Goal: Task Accomplishment & Management: Manage account settings

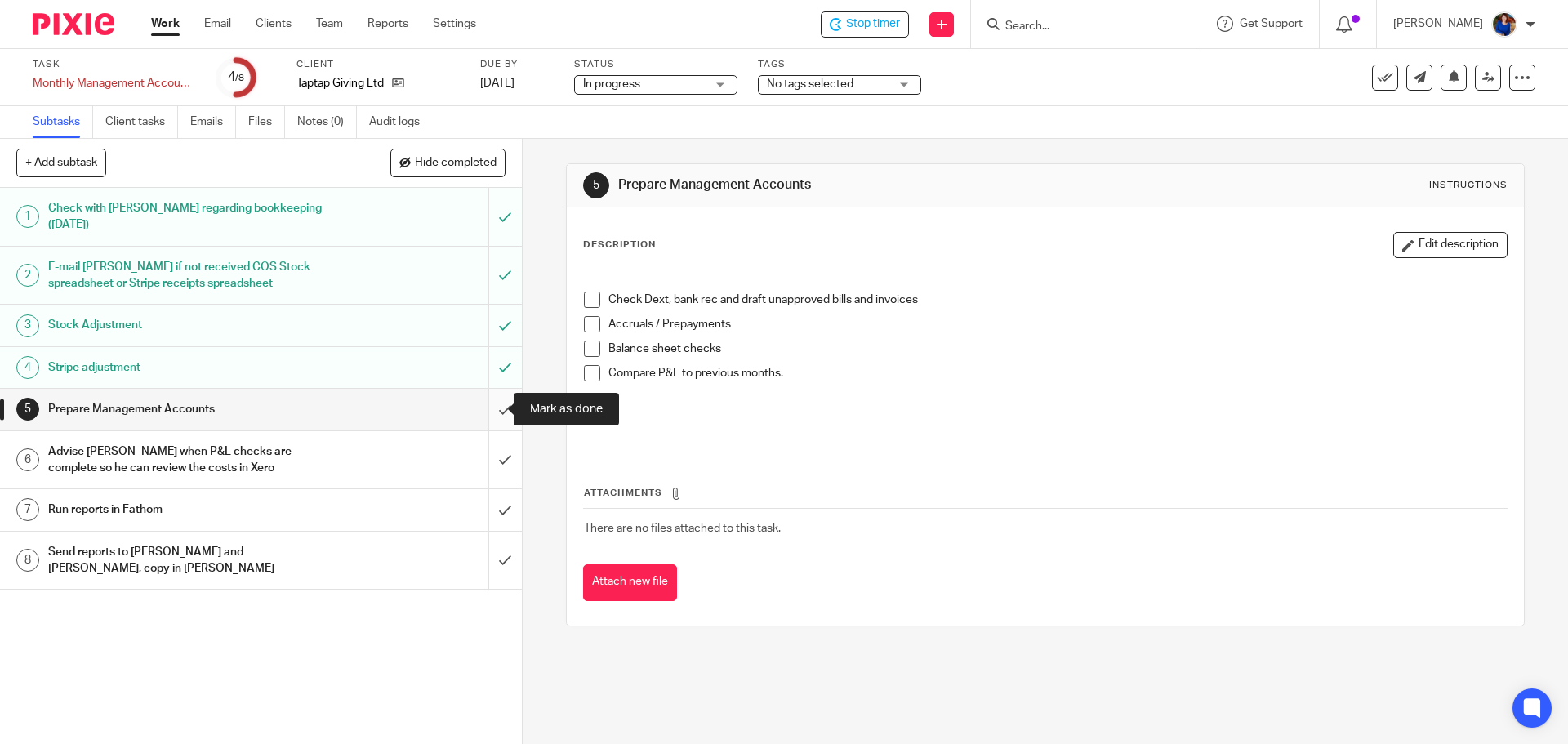
click at [494, 403] on input "submit" at bounding box center [261, 409] width 522 height 41
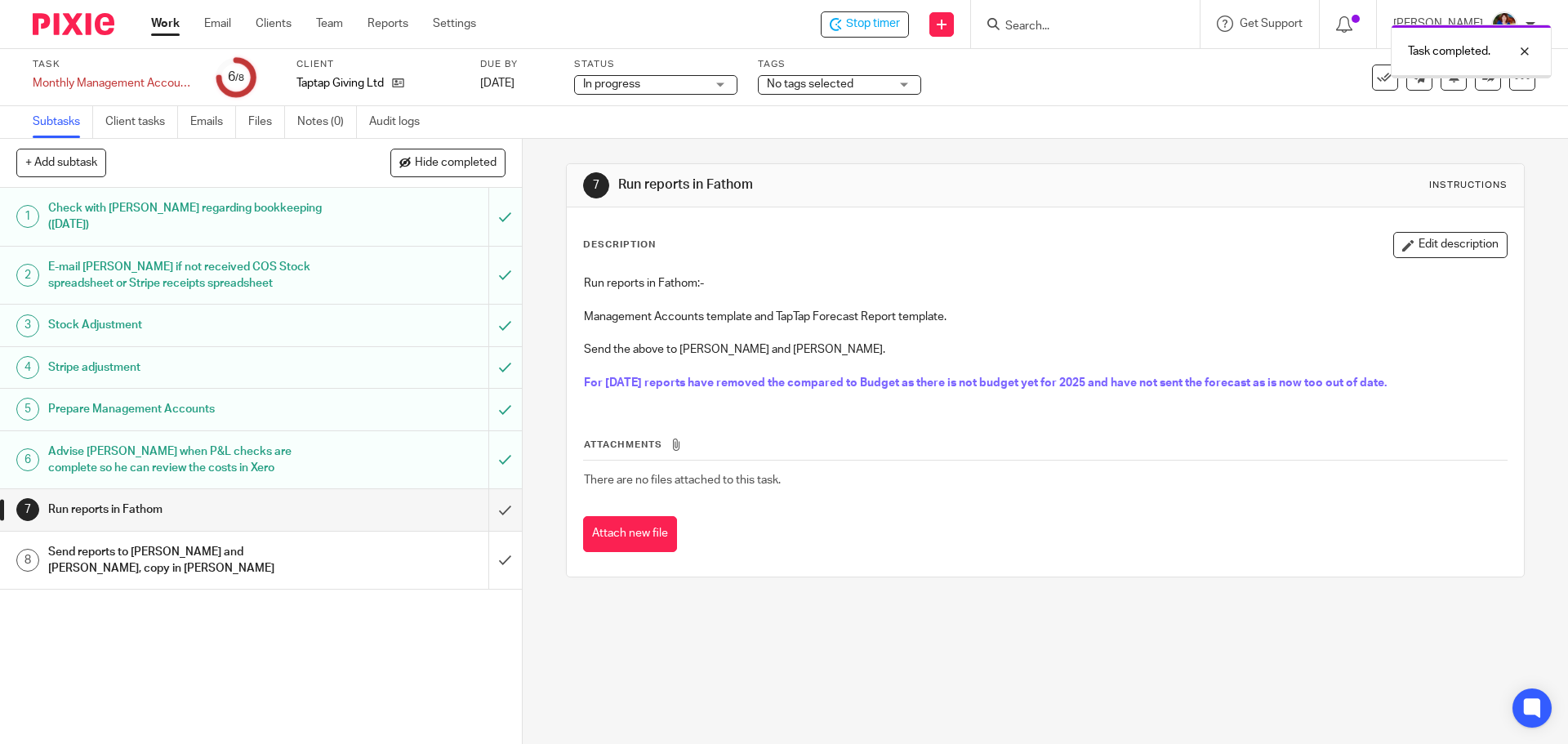
click at [111, 511] on h1 "Run reports in Fathom" at bounding box center [189, 509] width 282 height 24
click at [493, 505] on input "submit" at bounding box center [261, 509] width 522 height 41
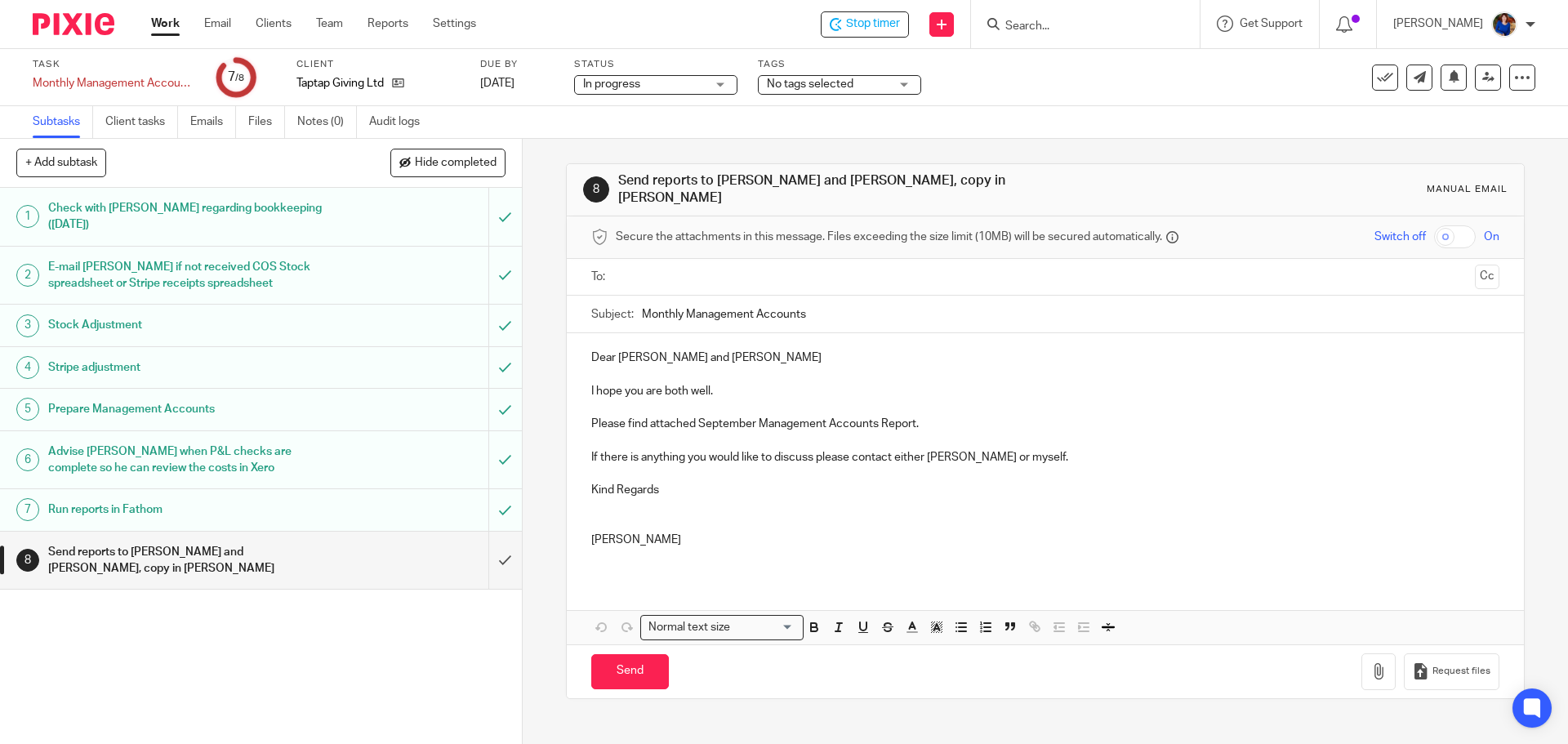
click at [643, 268] on input "text" at bounding box center [1043, 277] width 846 height 18
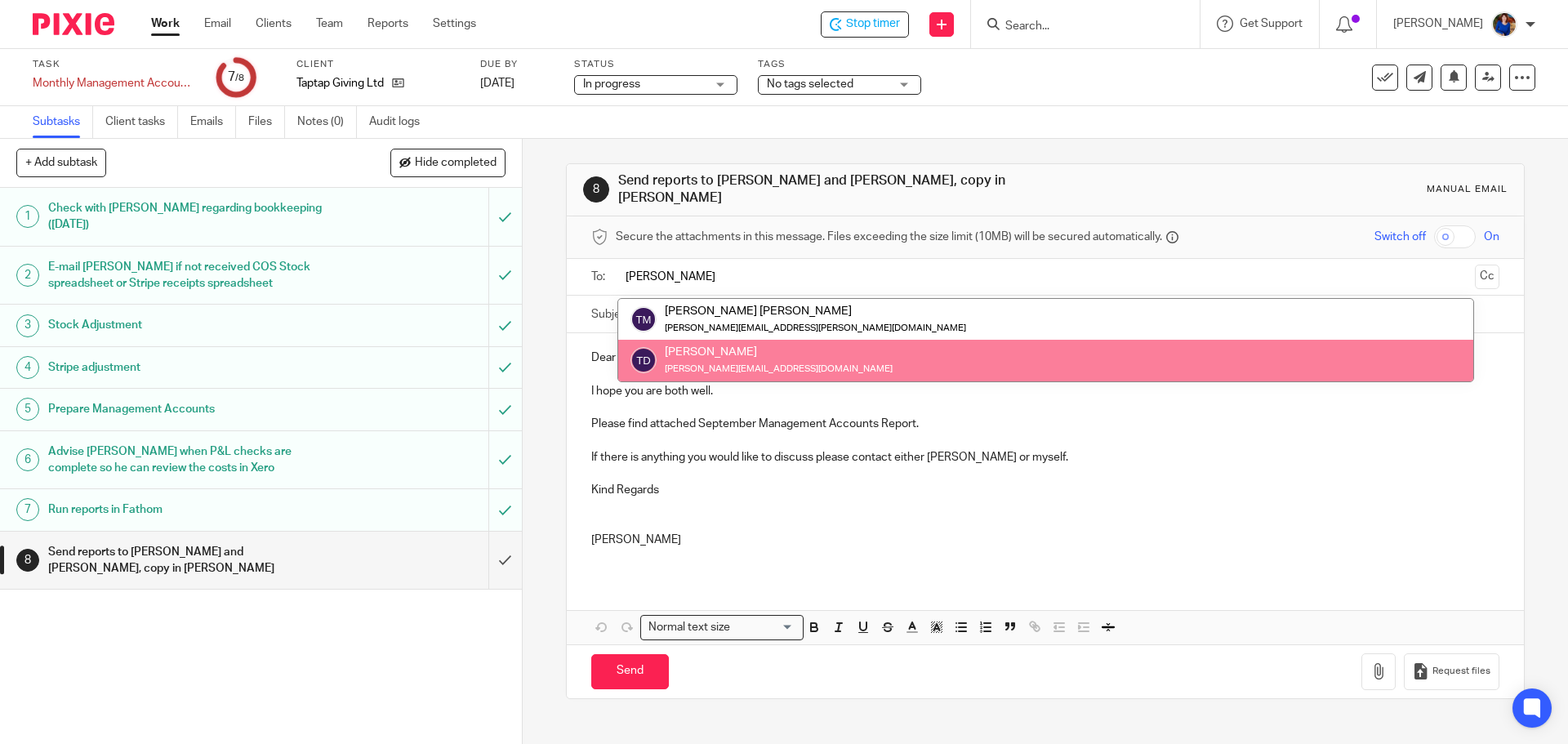
type input "tom"
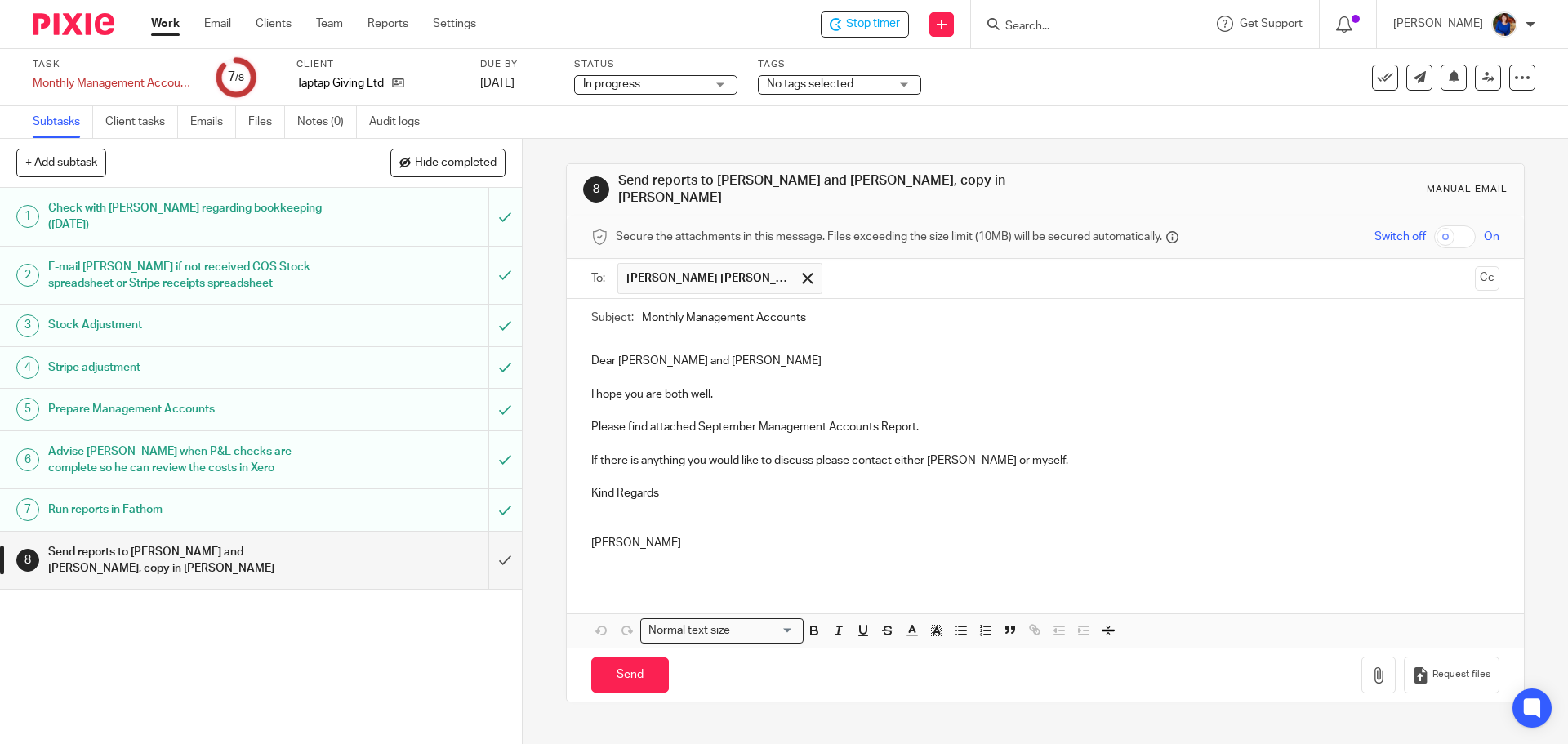
drag, startPoint x: 668, startPoint y: 318, endPoint x: 699, endPoint y: 310, distance: 32.0
click at [872, 276] on input "text" at bounding box center [1149, 279] width 638 height 32
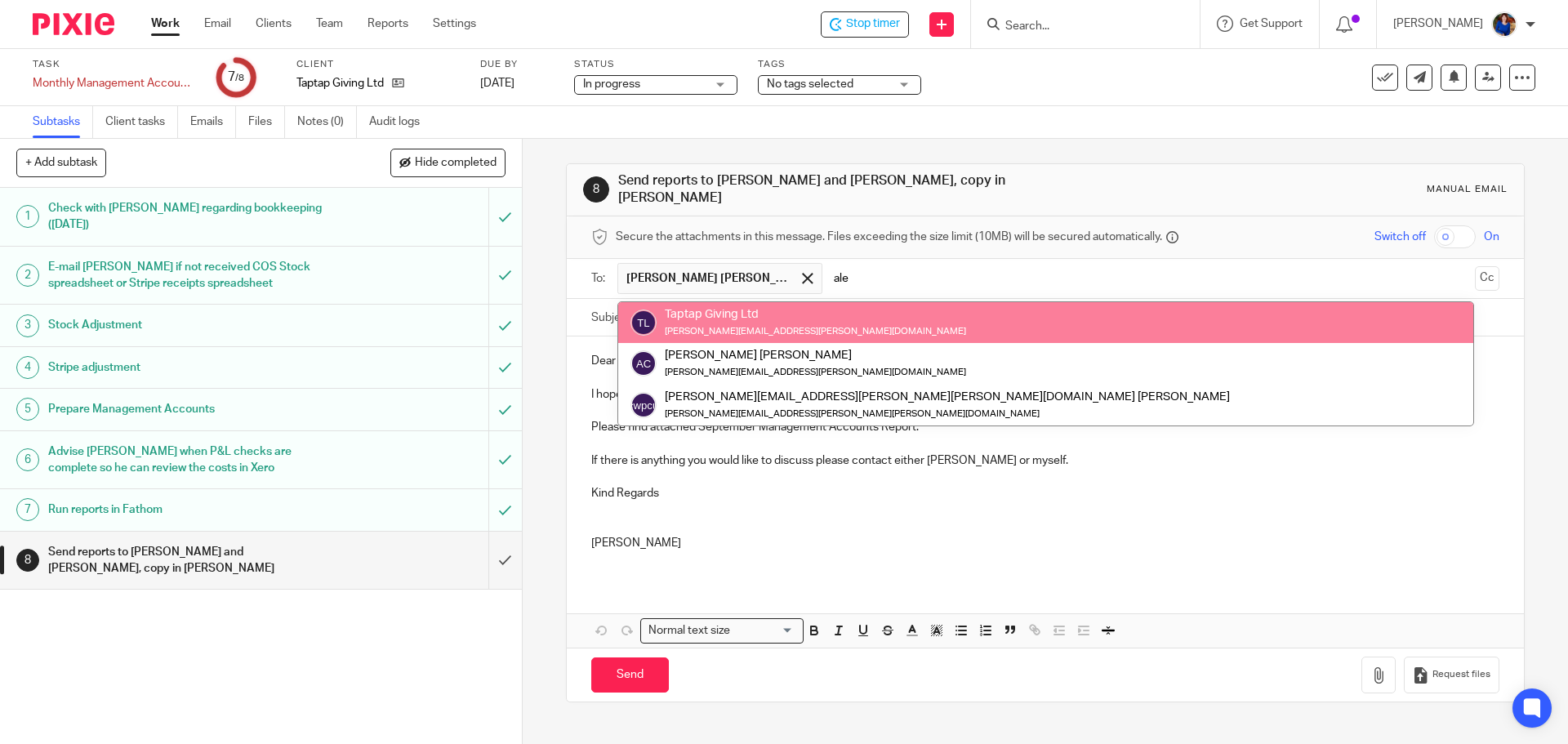
type input "ale"
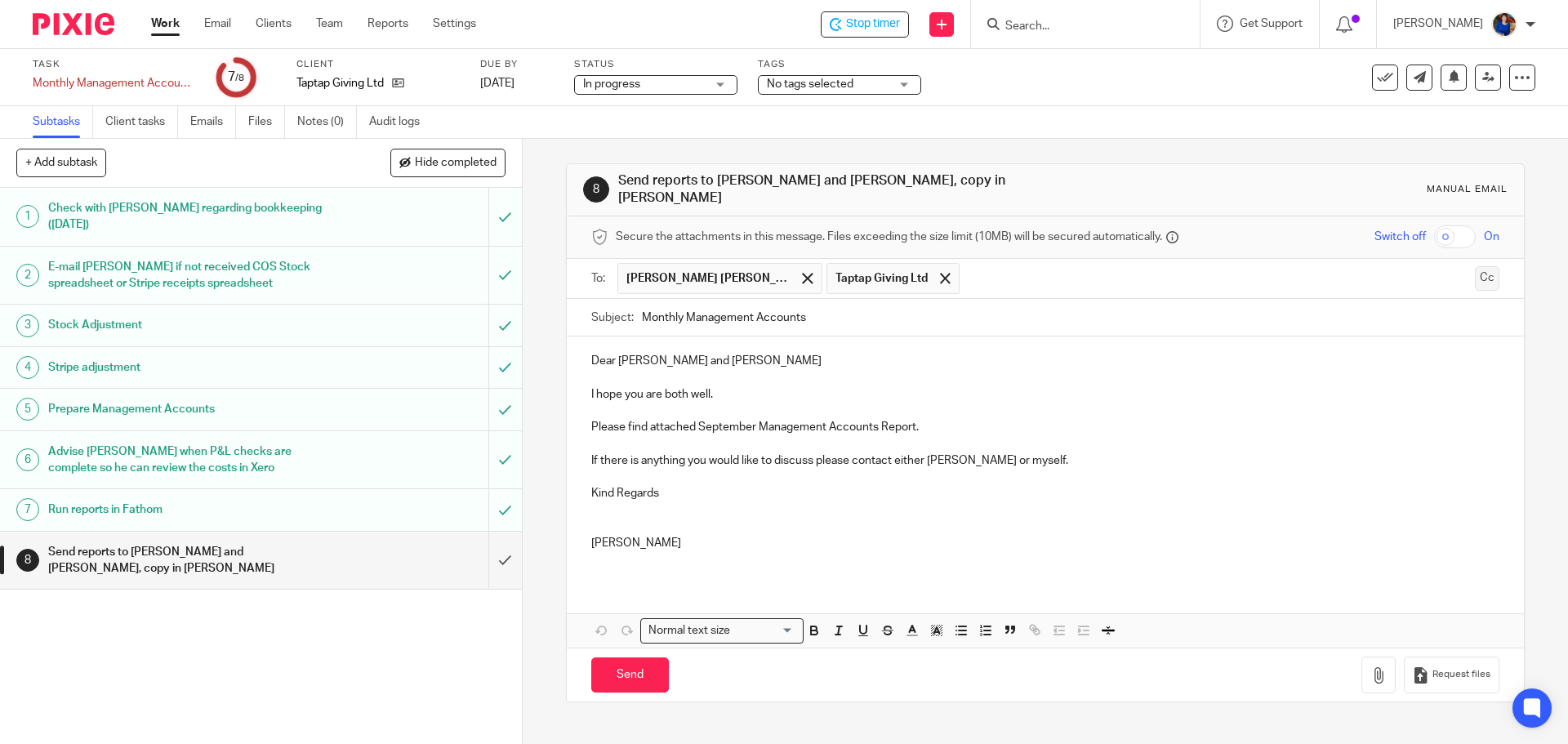
click at [1475, 266] on button "Cc" at bounding box center [1487, 278] width 24 height 24
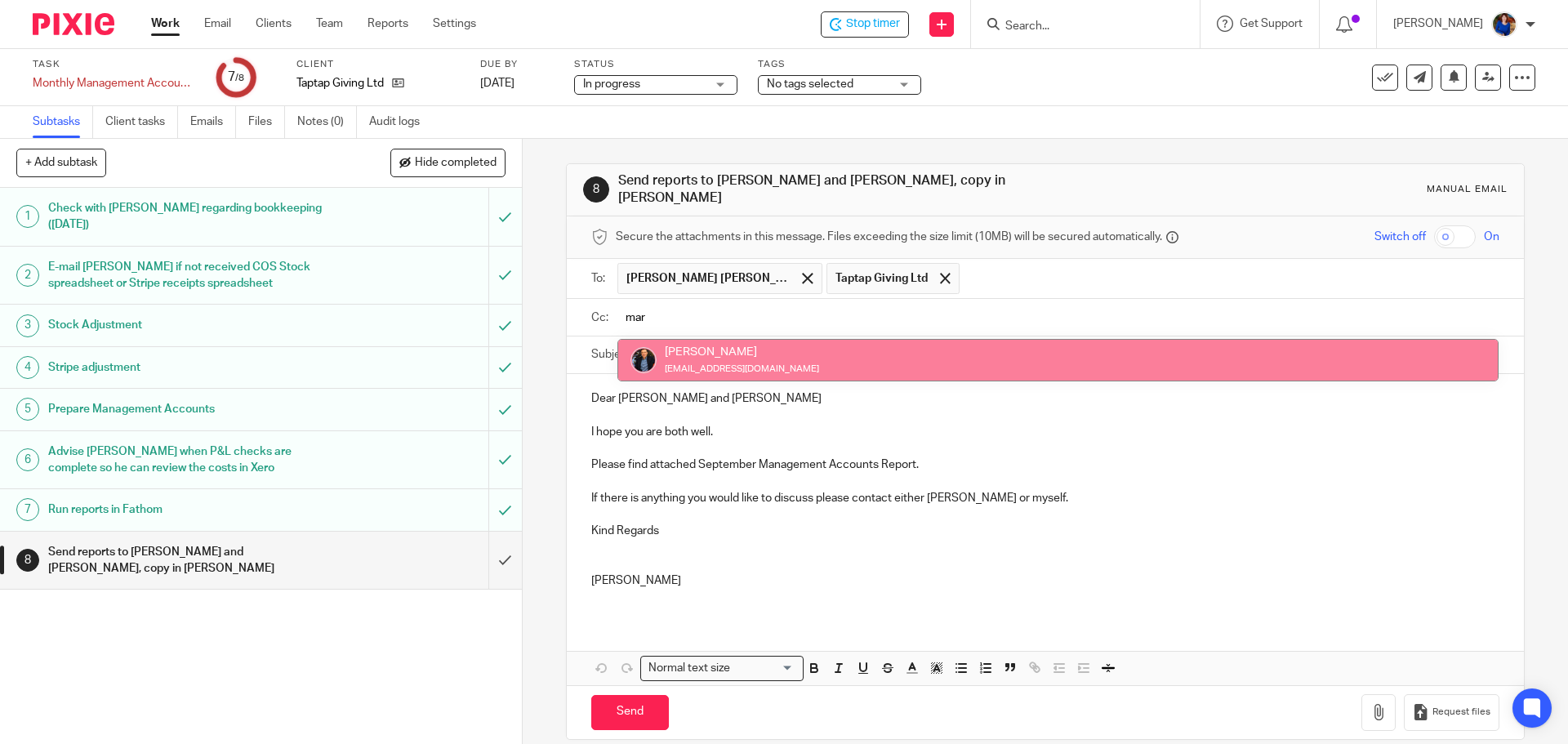
type input "mar"
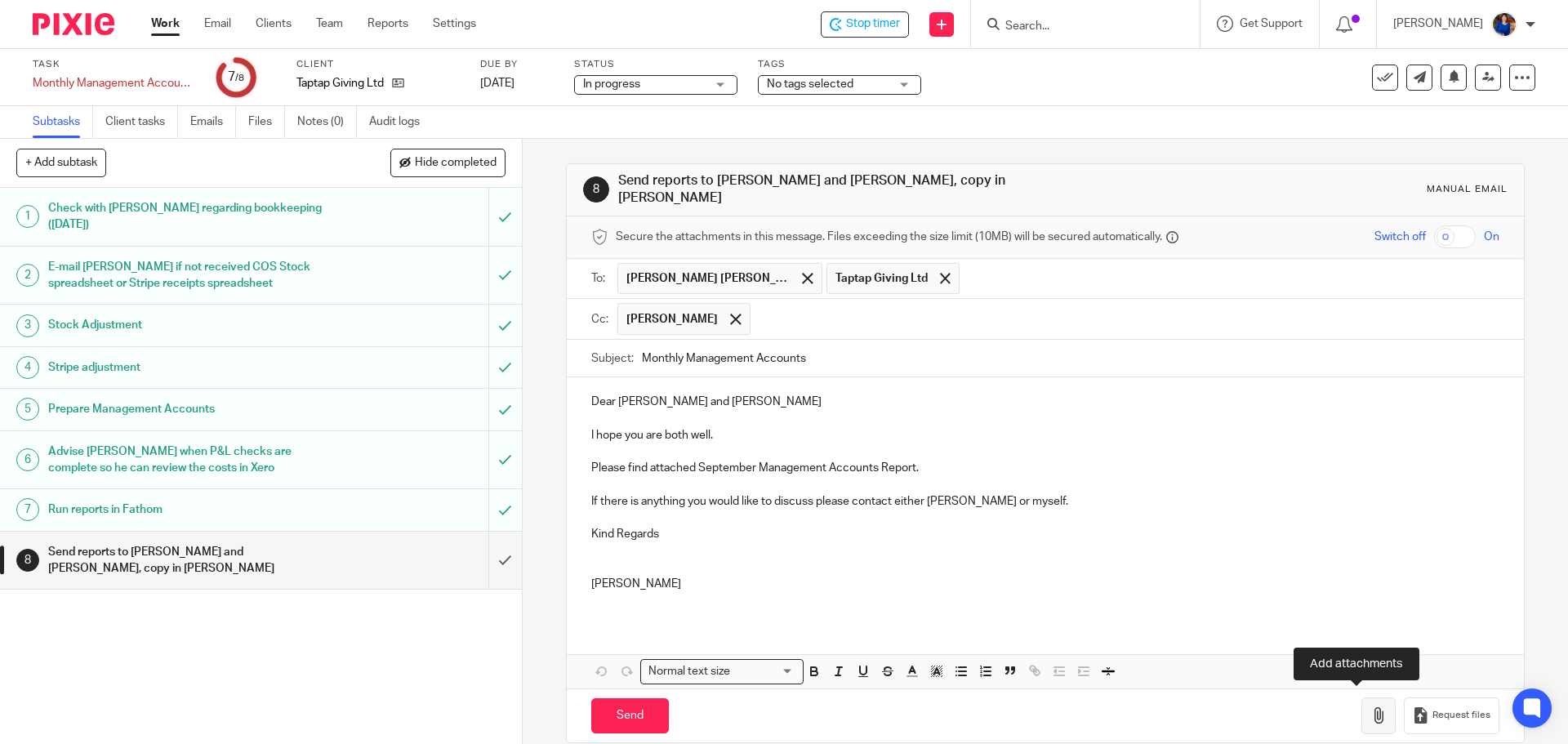
click at [1366, 699] on button "button" at bounding box center [1378, 716] width 34 height 37
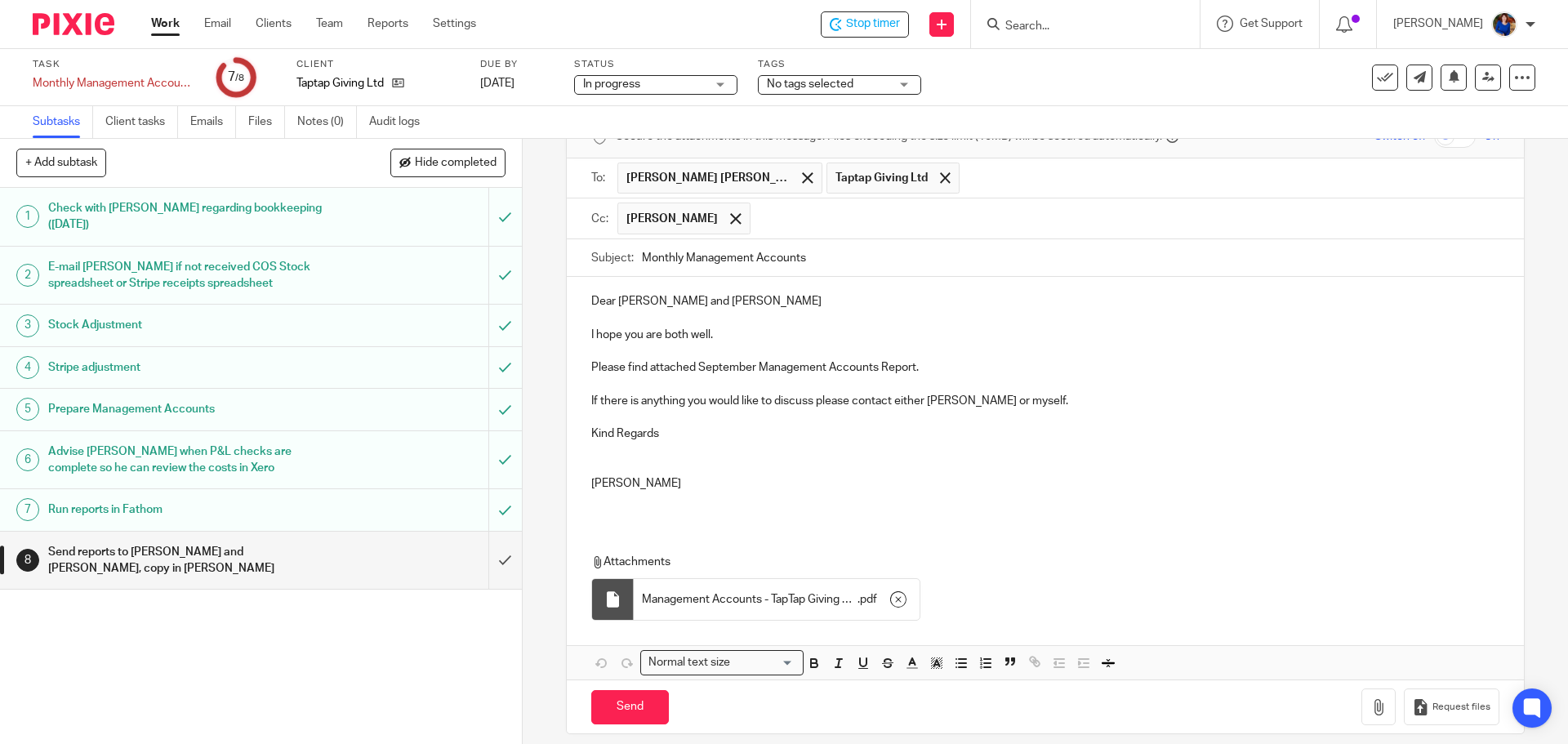
scroll to position [107, 0]
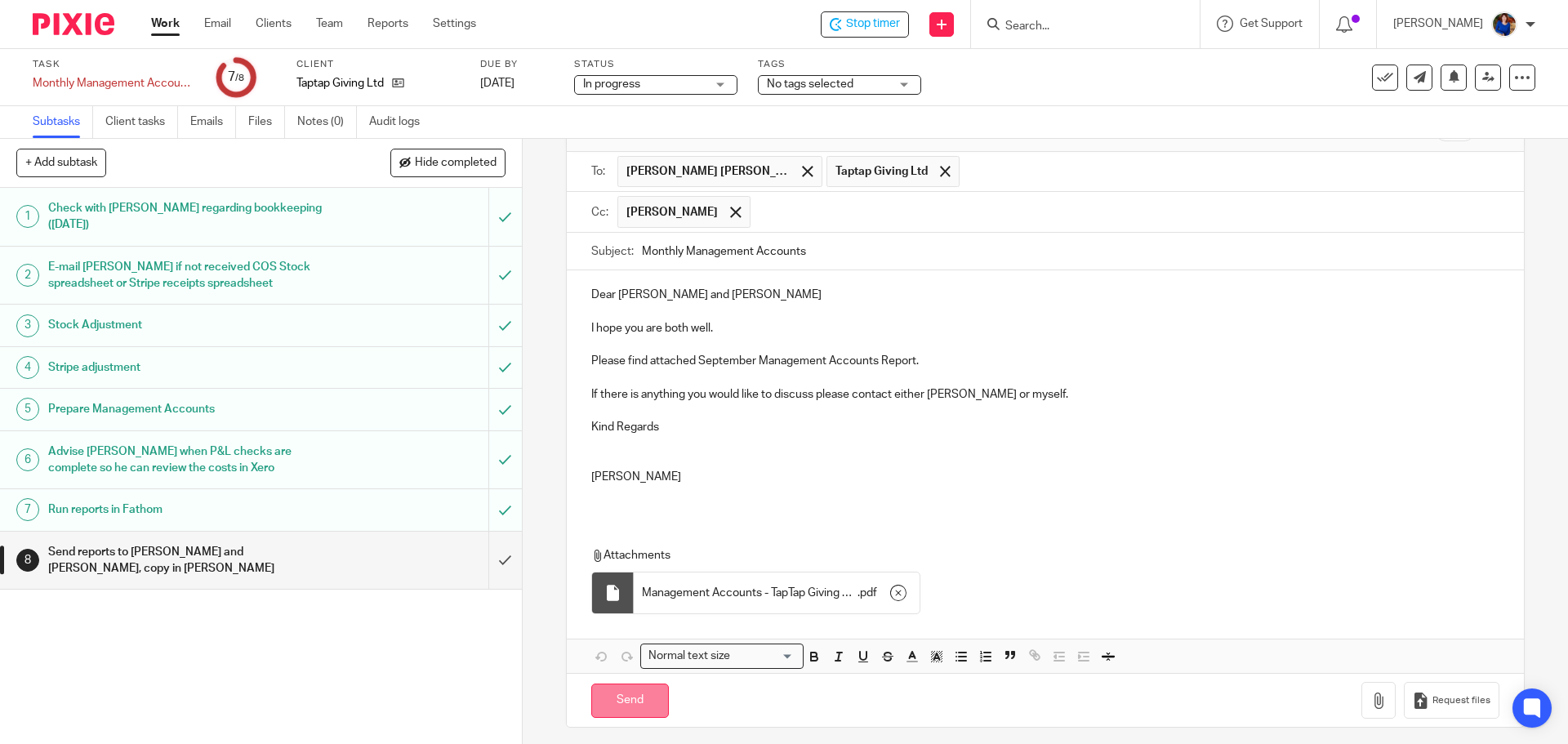
click at [631, 695] on input "Send" at bounding box center [629, 701] width 78 height 35
type input "Sent"
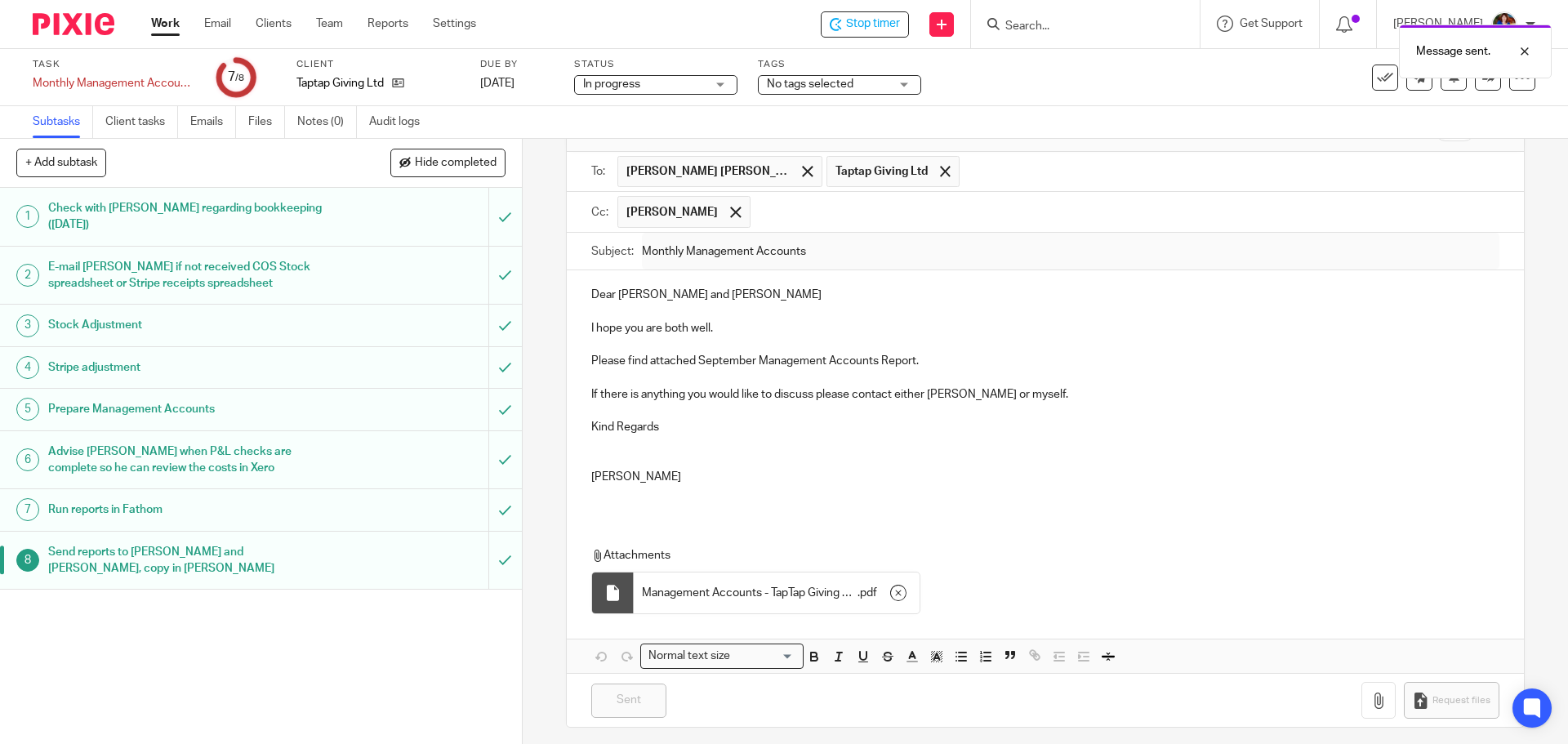
click at [887, 21] on div "Message sent." at bounding box center [1167, 47] width 768 height 62
click at [882, 22] on span "Stop timer" at bounding box center [872, 24] width 54 height 17
click at [173, 32] on link "Work" at bounding box center [165, 23] width 28 height 16
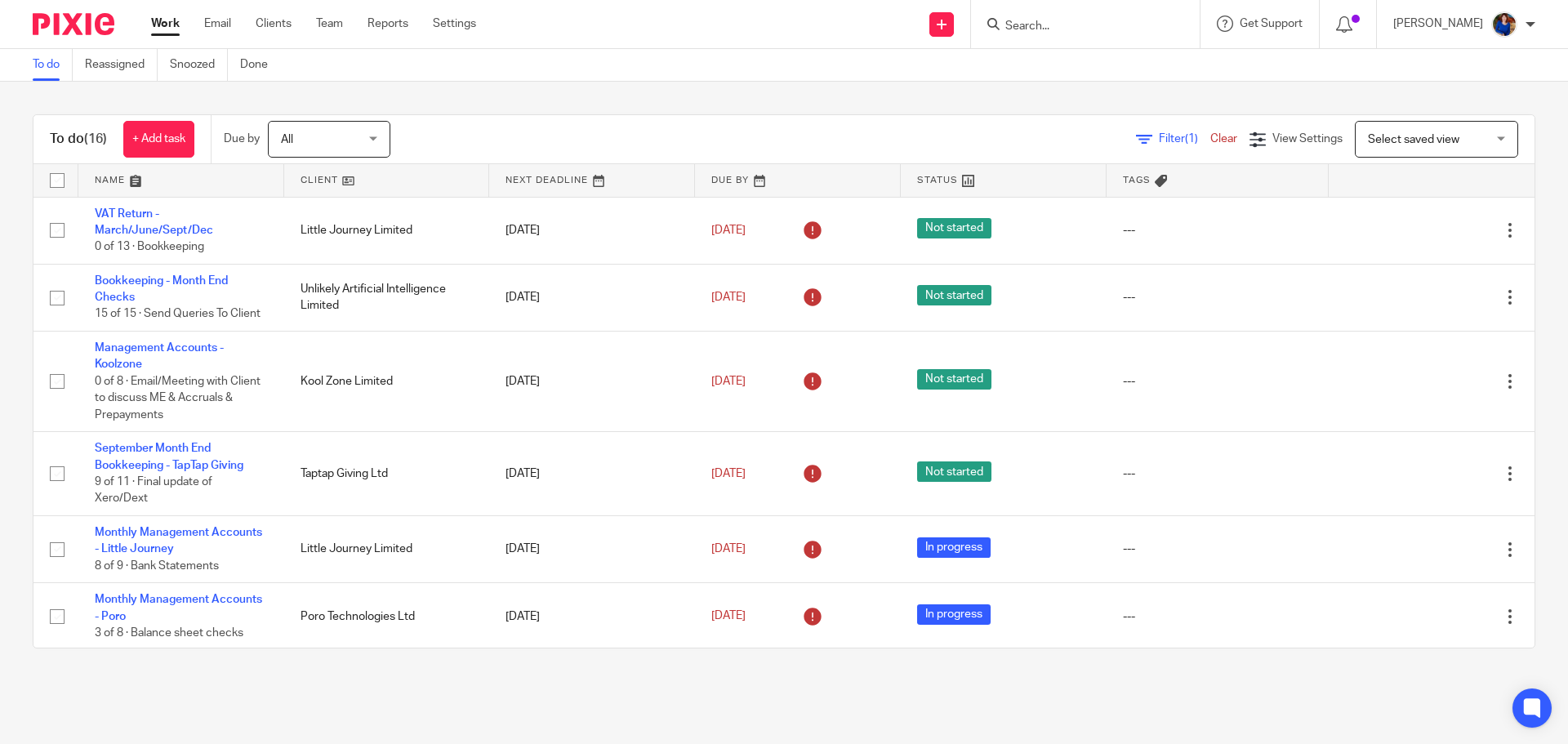
click at [1066, 32] on input "Search" at bounding box center [1076, 27] width 147 height 15
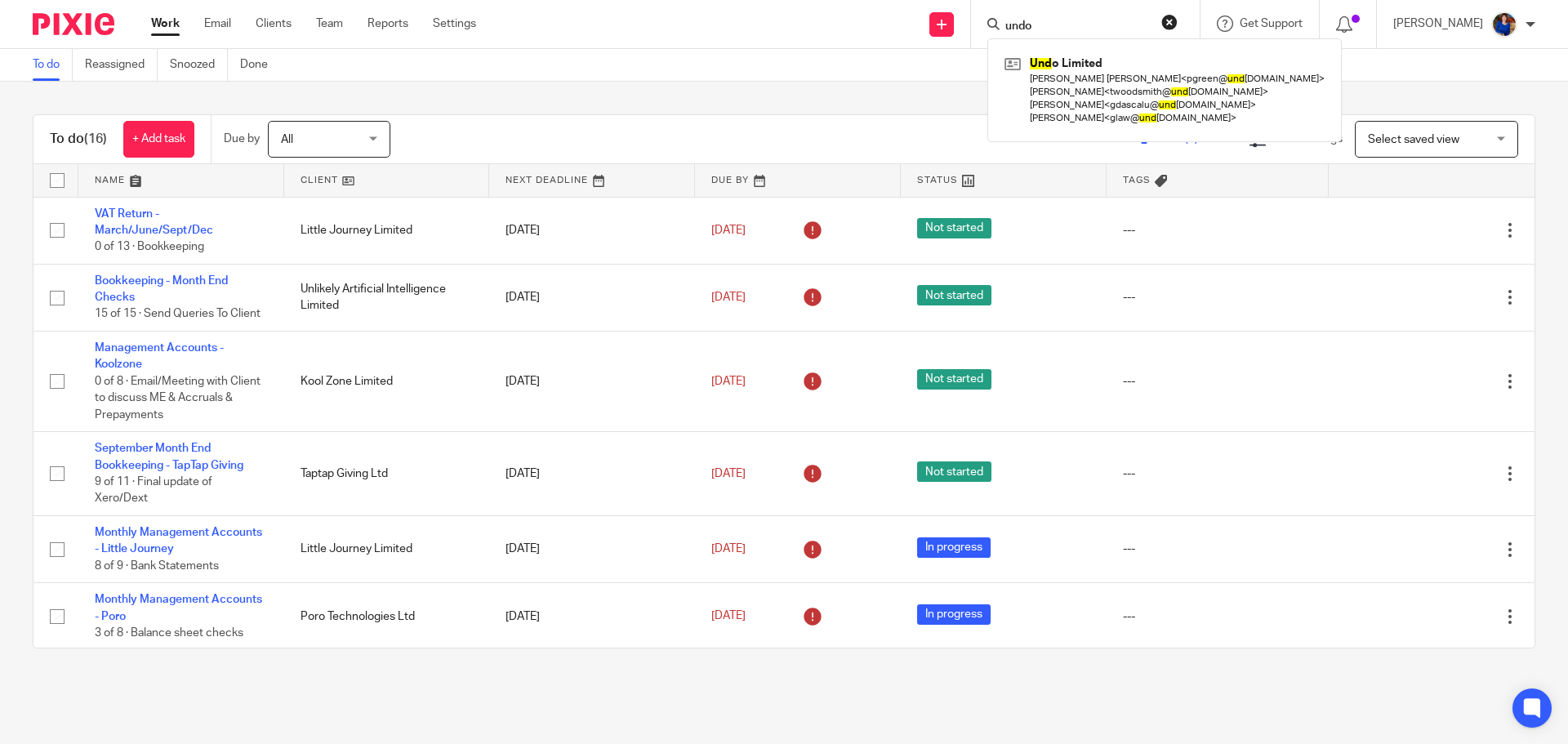
type input "undo"
click button "submit" at bounding box center [0, 0] width 0 height 0
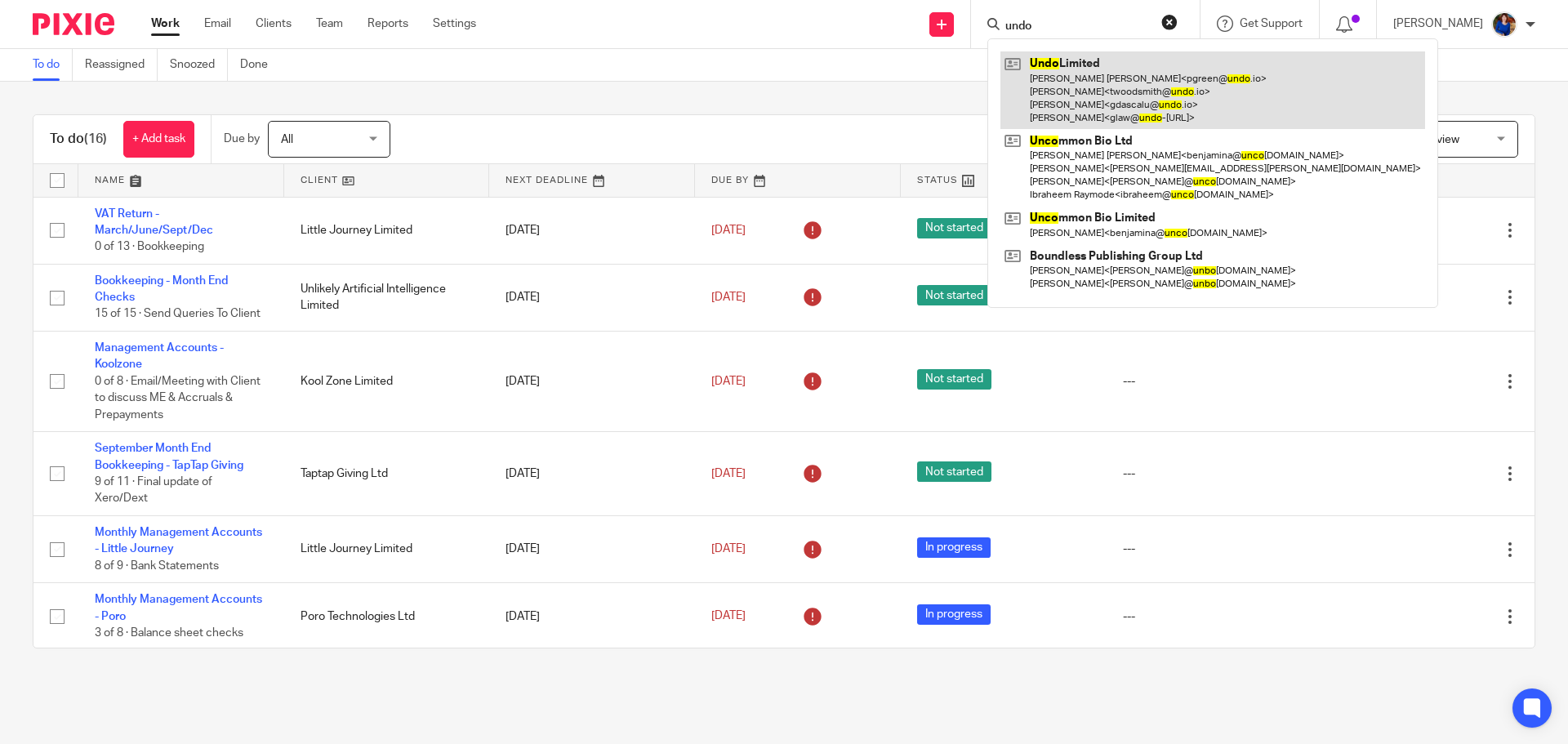
click at [1113, 93] on link at bounding box center [1213, 90] width 425 height 78
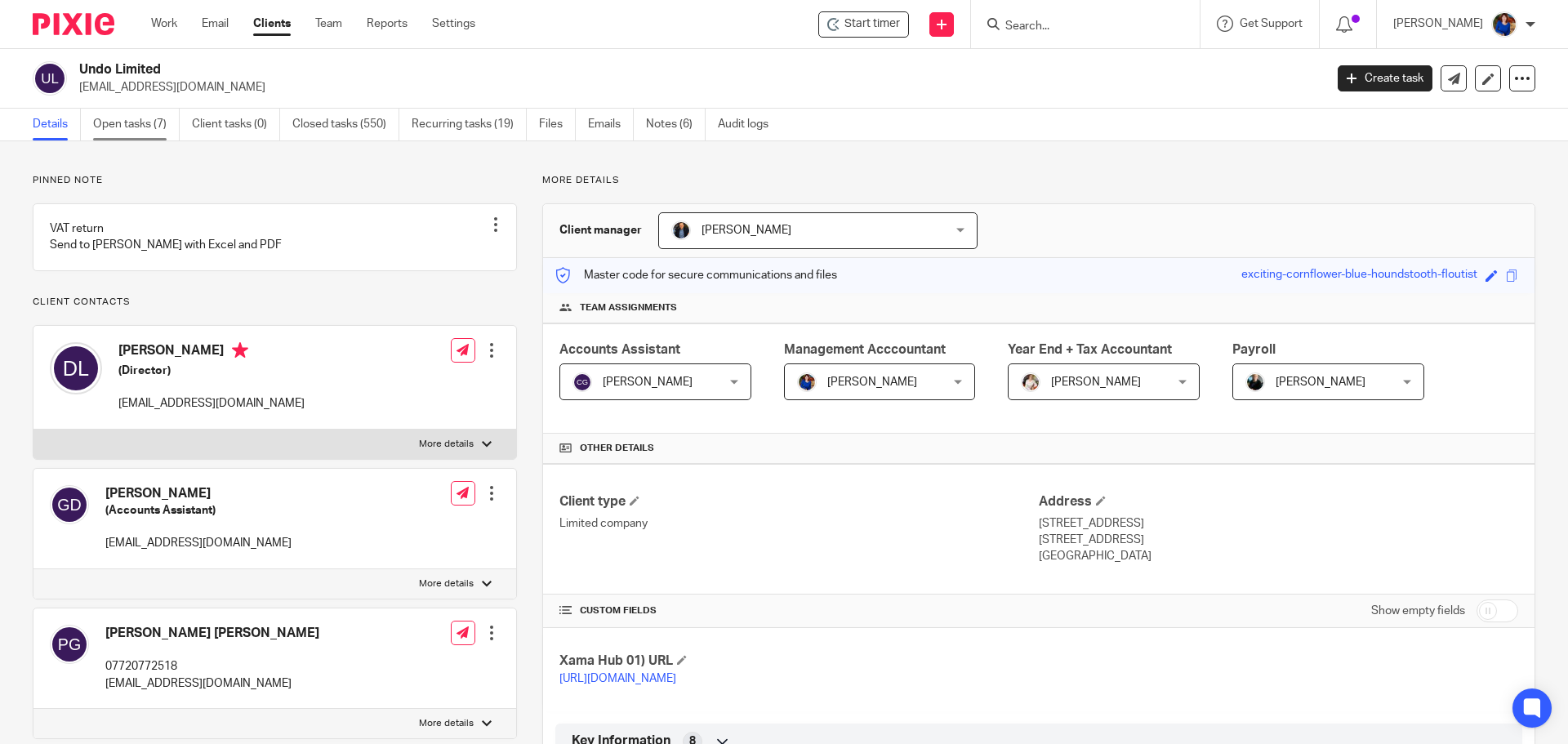
click at [129, 126] on link "Open tasks (7)" at bounding box center [136, 125] width 86 height 32
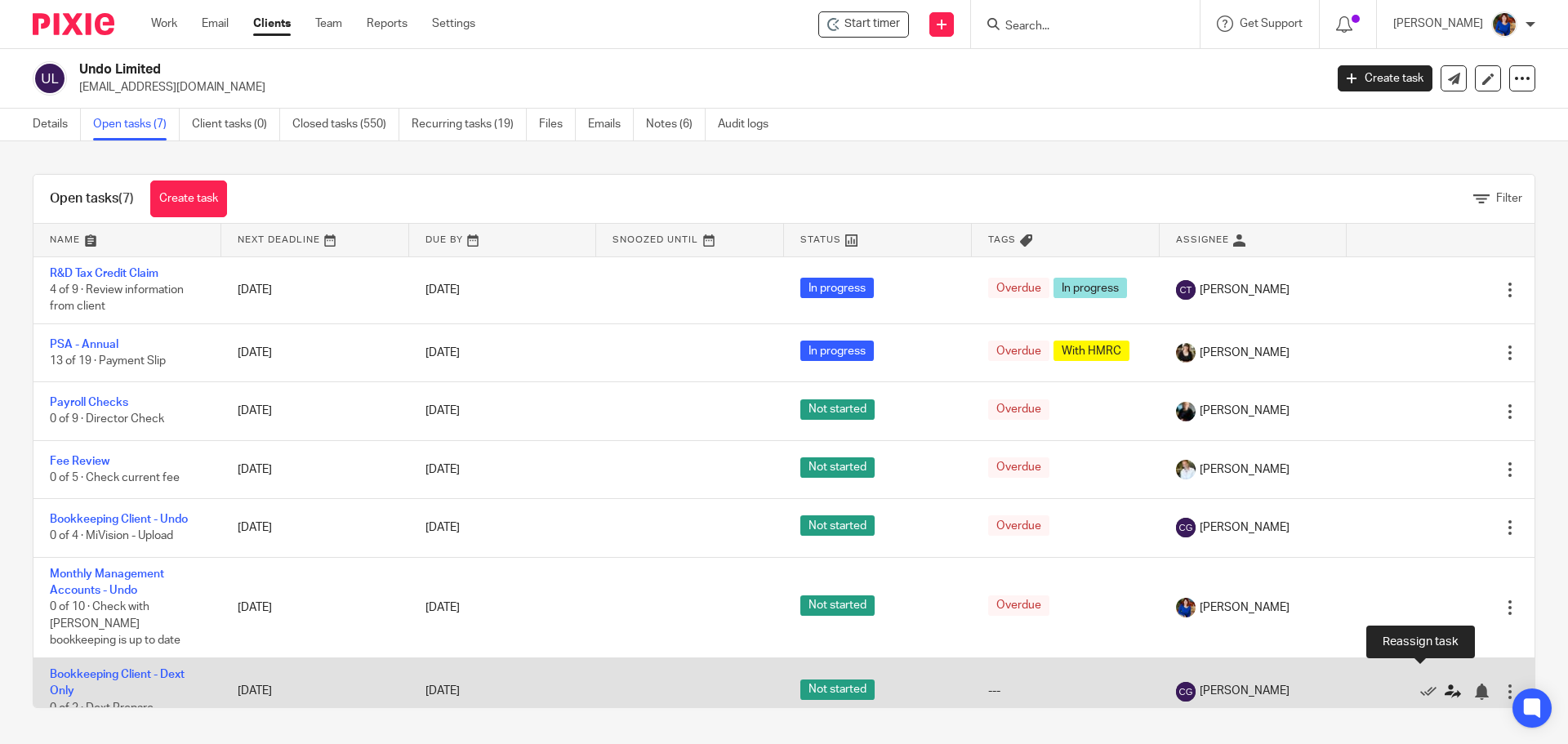
click at [1445, 684] on icon at bounding box center [1452, 691] width 16 height 16
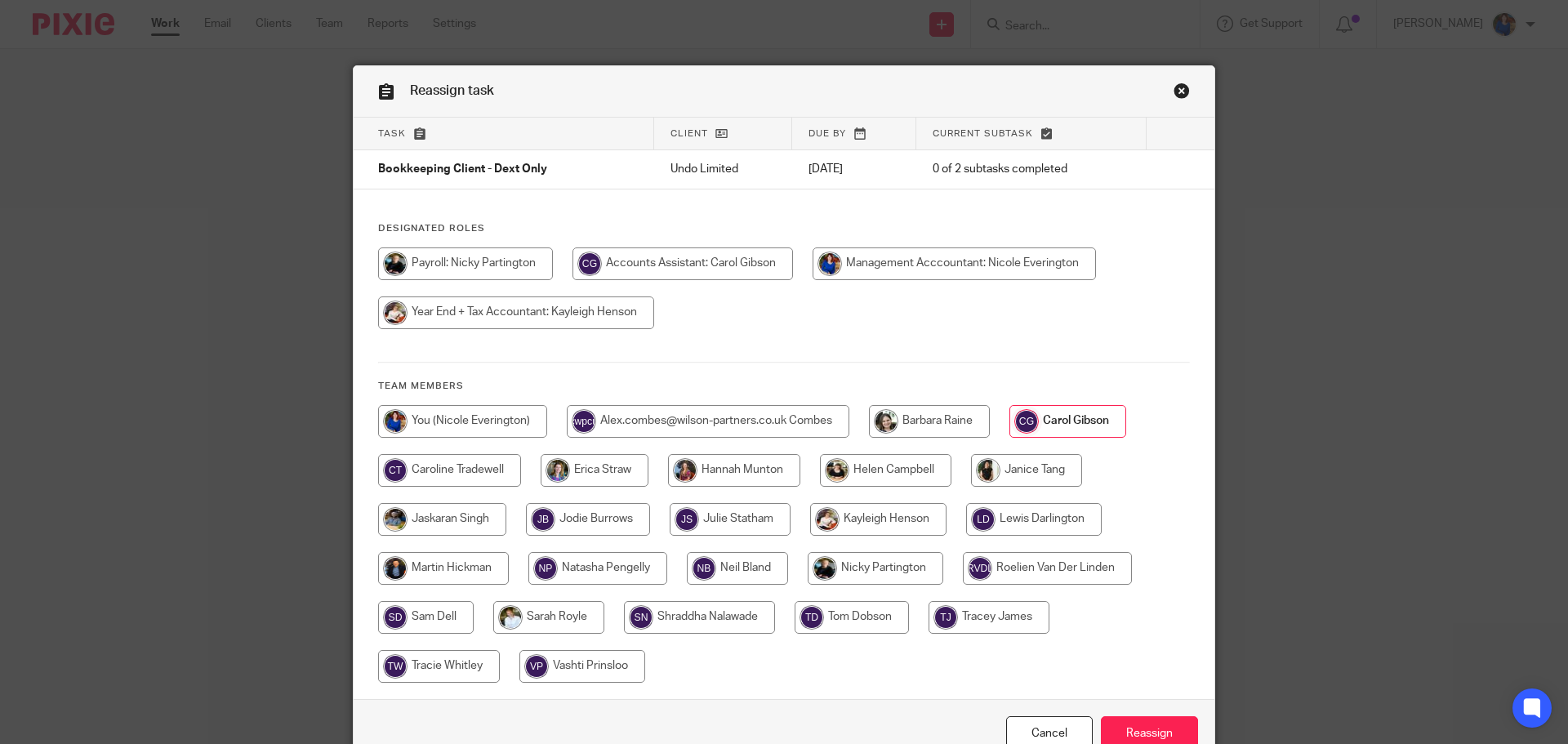
click at [493, 417] on input "radio" at bounding box center [463, 421] width 169 height 33
radio input "true"
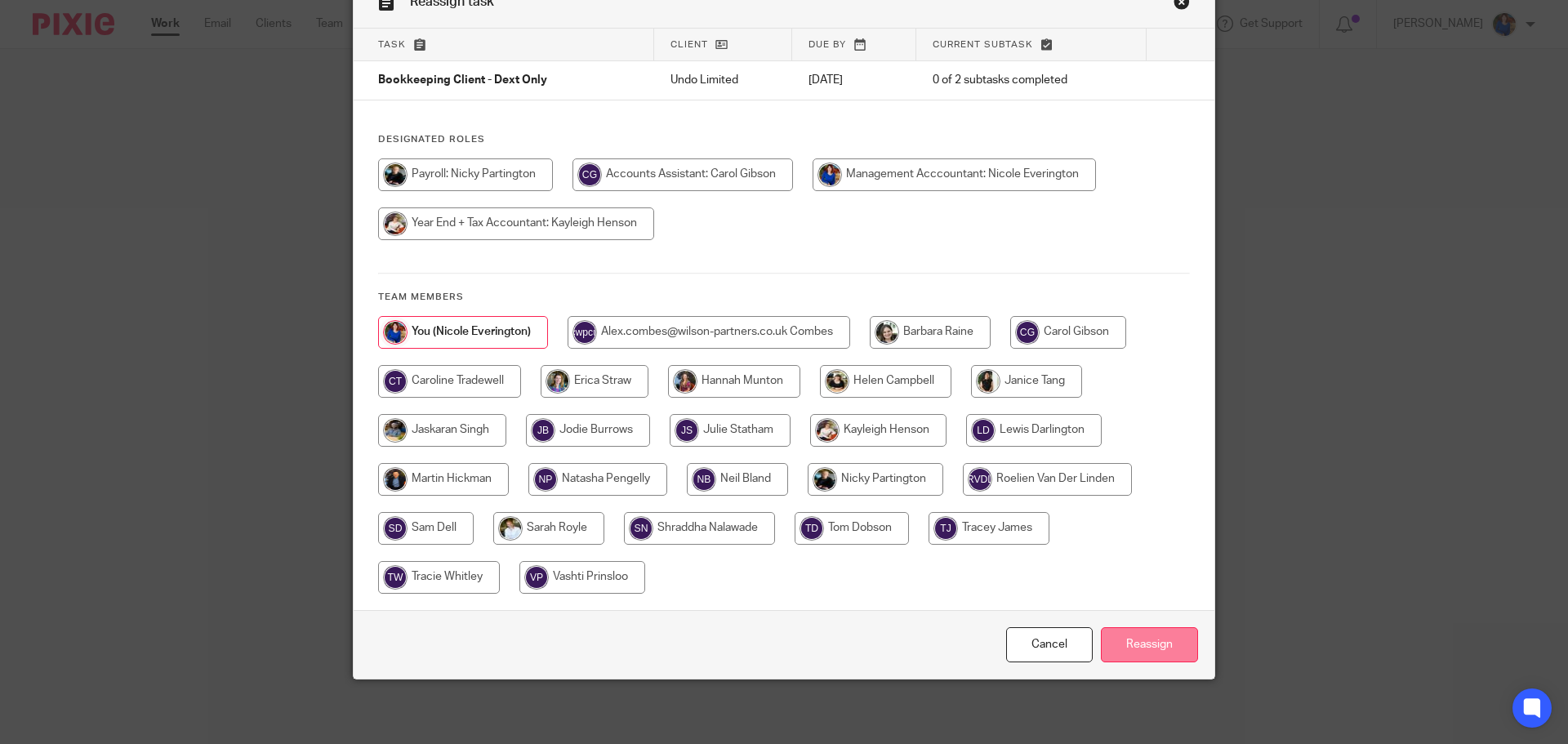
scroll to position [90, 0]
click at [1151, 648] on input "Reassign" at bounding box center [1149, 643] width 97 height 35
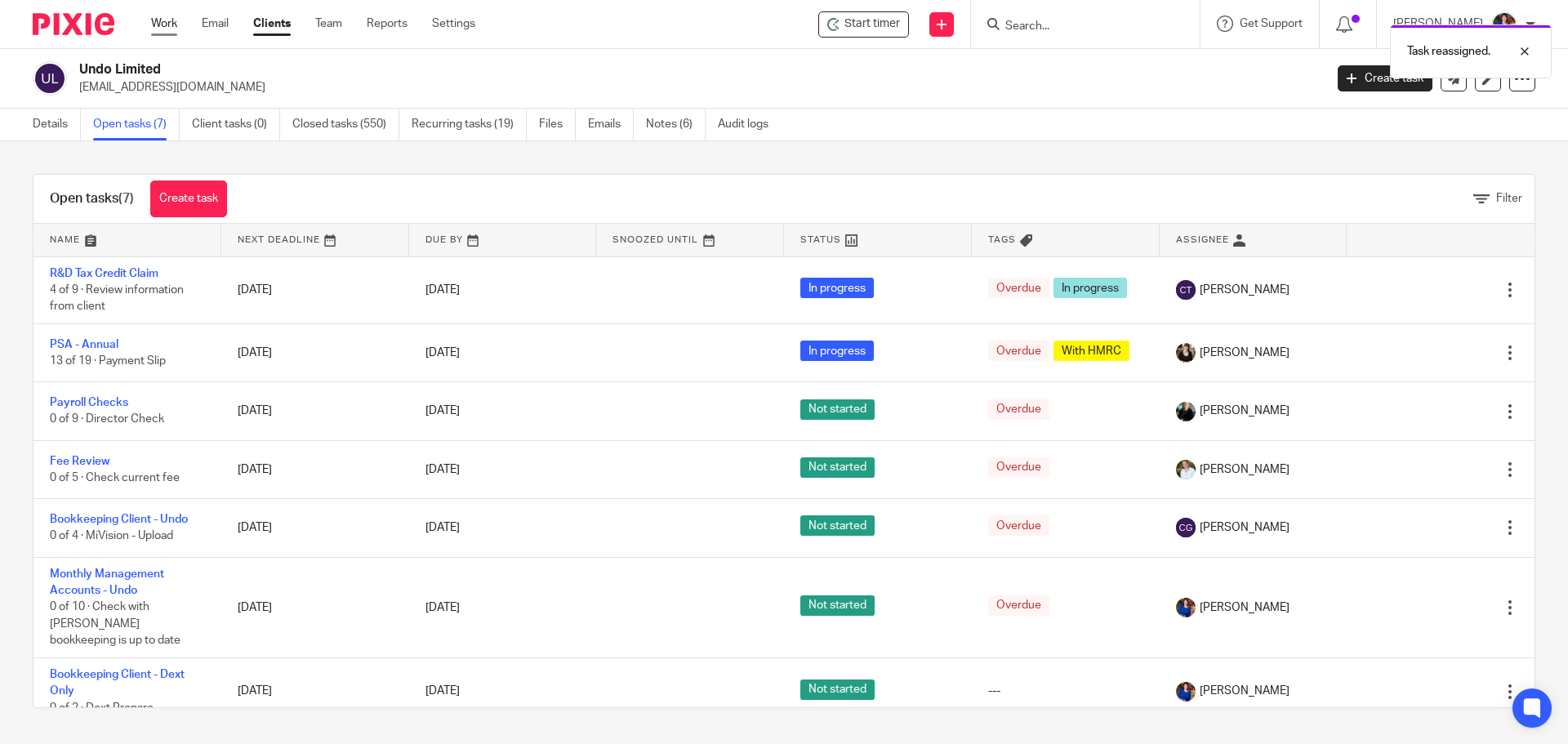
click at [173, 22] on link "Work" at bounding box center [163, 23] width 26 height 16
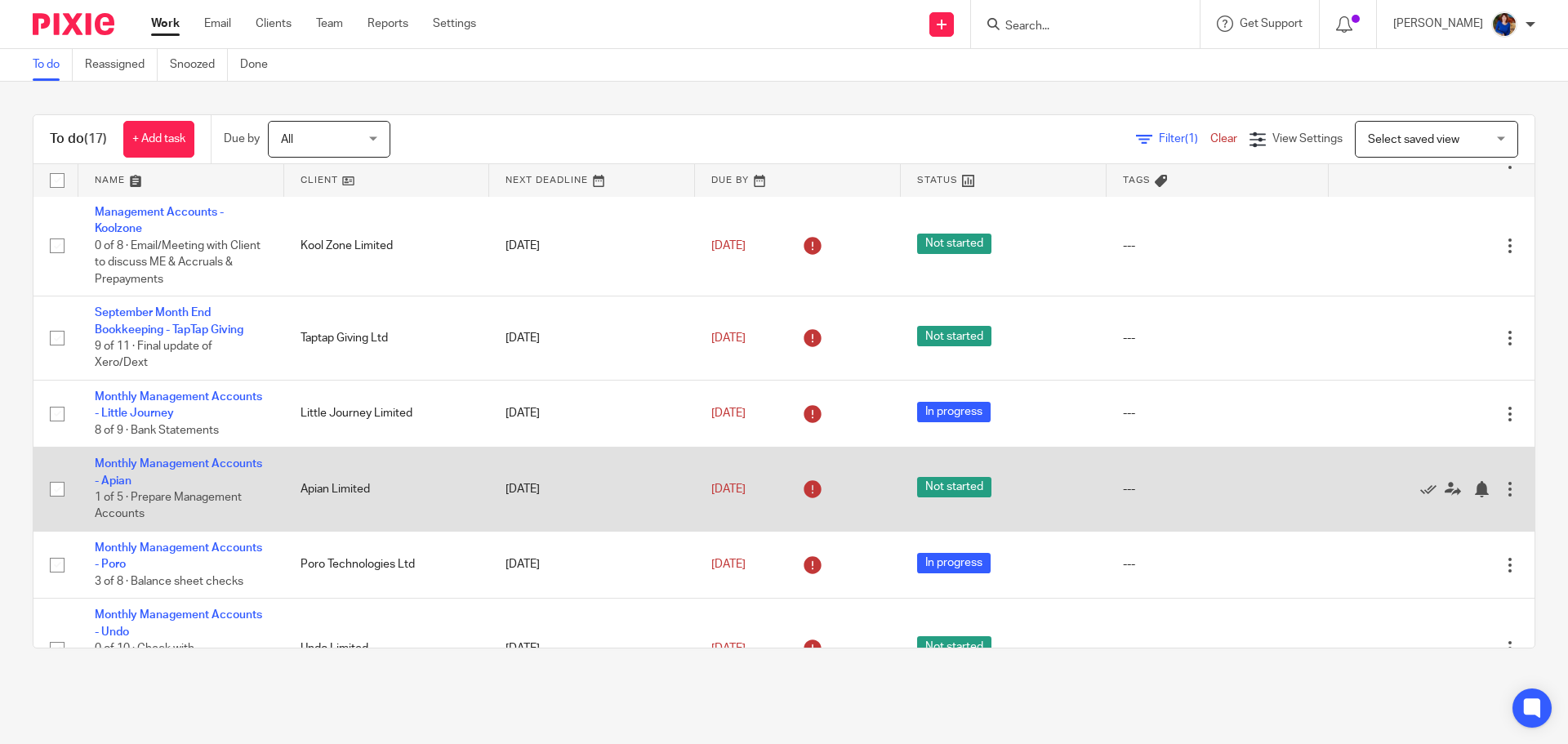
scroll to position [163, 0]
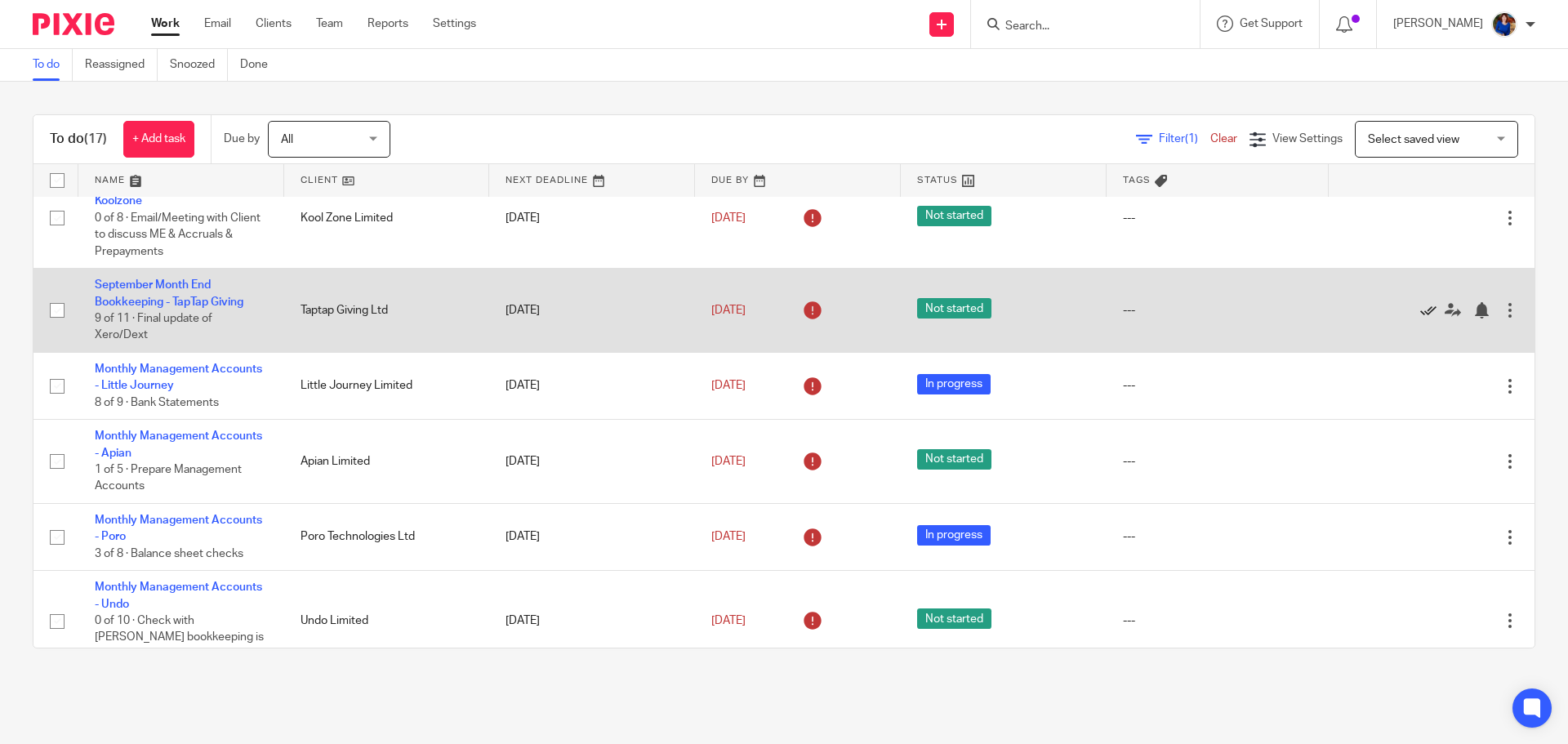
click at [1420, 307] on icon at bounding box center [1427, 310] width 16 height 16
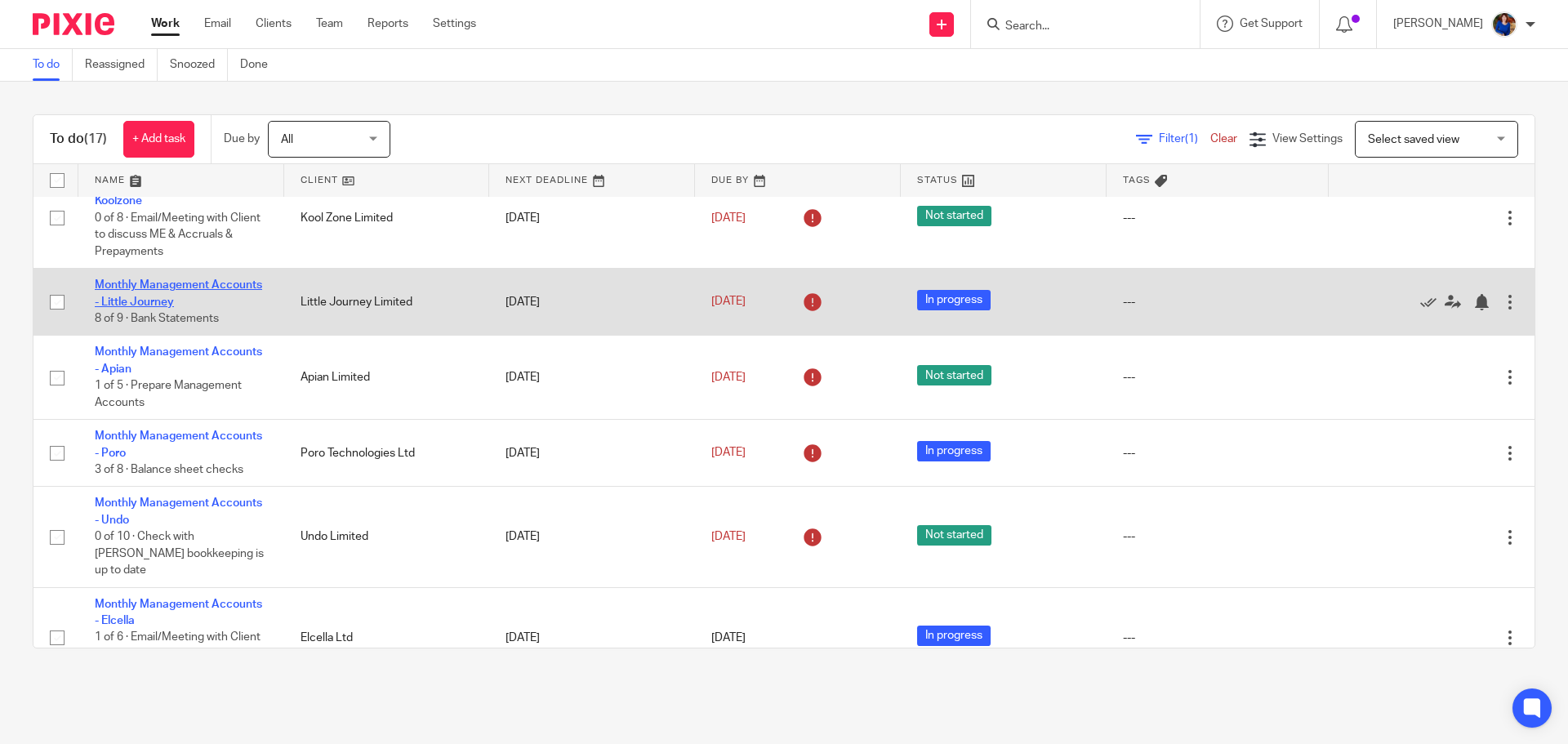
click at [172, 287] on link "Monthly Management Accounts - Little Journey" at bounding box center [179, 292] width 168 height 28
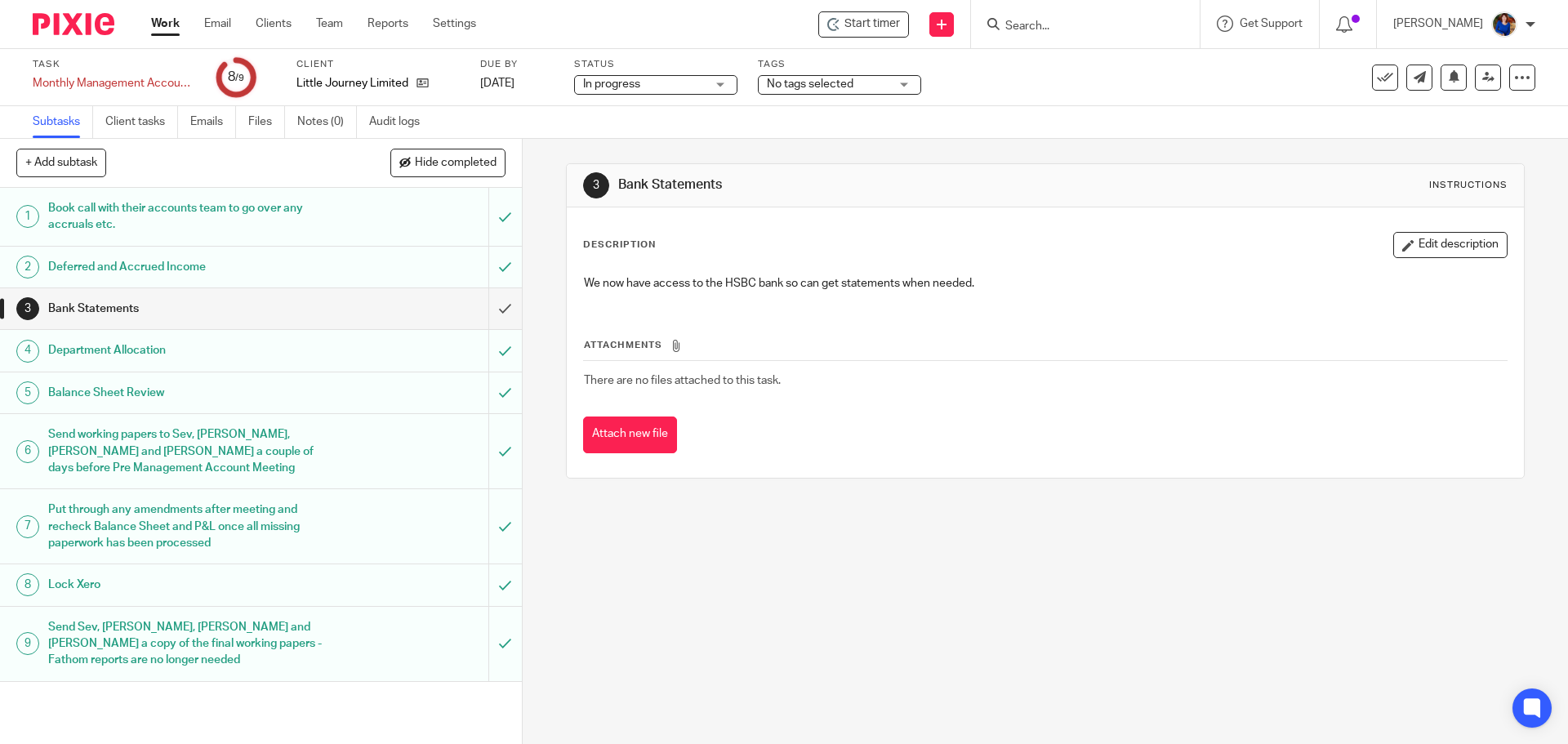
click at [709, 86] on div "In progress In progress" at bounding box center [655, 85] width 163 height 19
click at [1377, 80] on icon at bounding box center [1384, 77] width 16 height 16
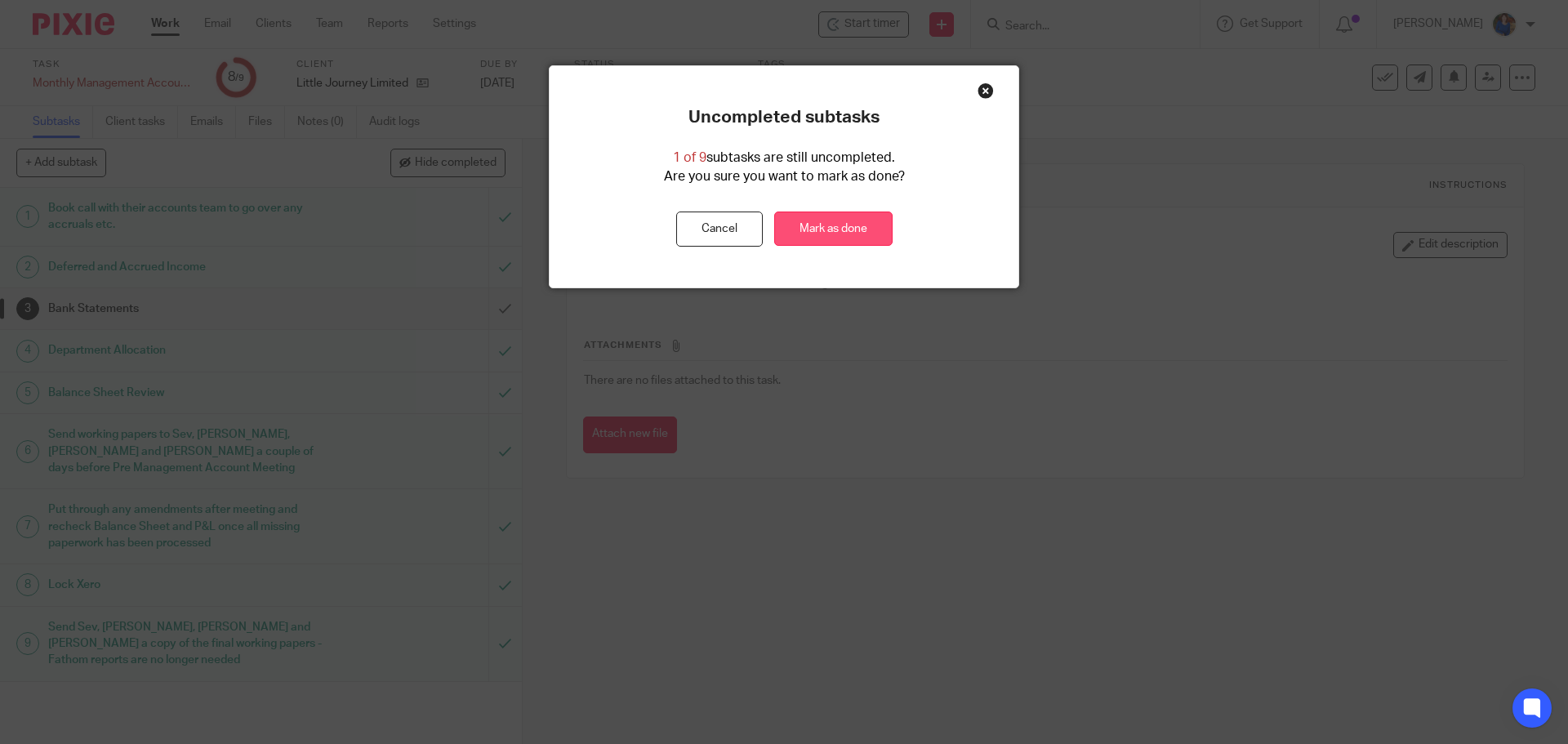
click at [801, 229] on link "Mark as done" at bounding box center [833, 229] width 118 height 35
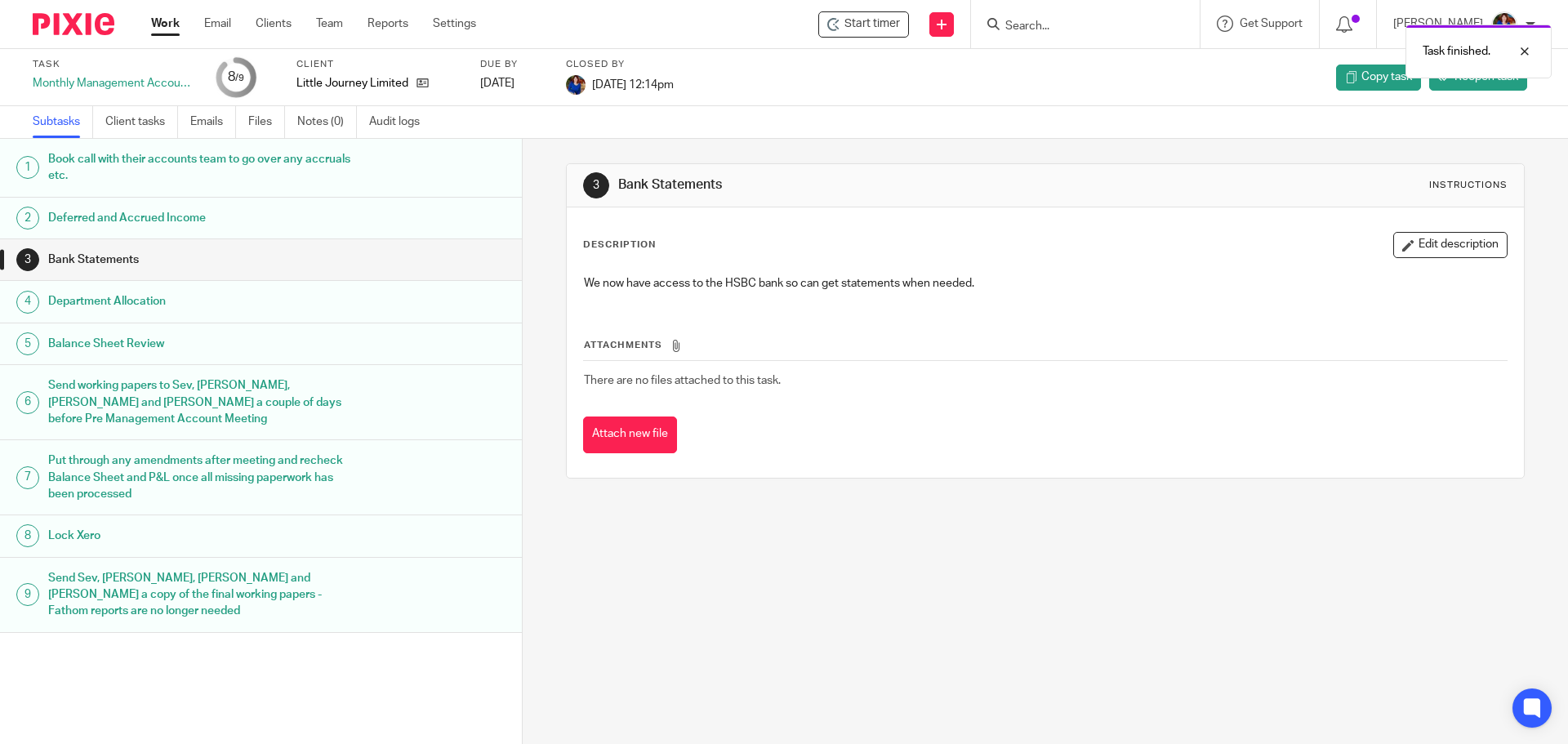
click at [162, 18] on link "Work" at bounding box center [165, 23] width 28 height 16
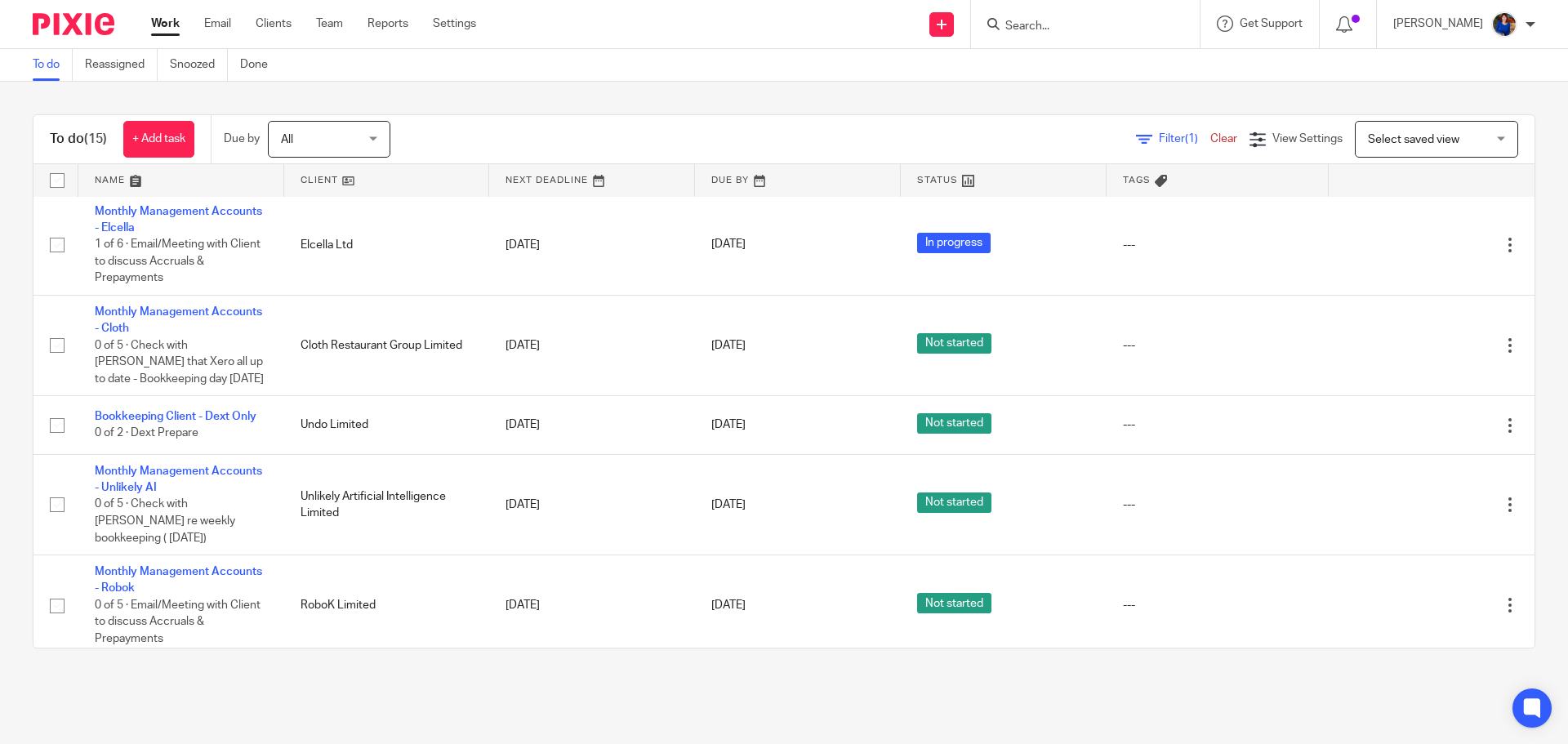
scroll to position [490, 0]
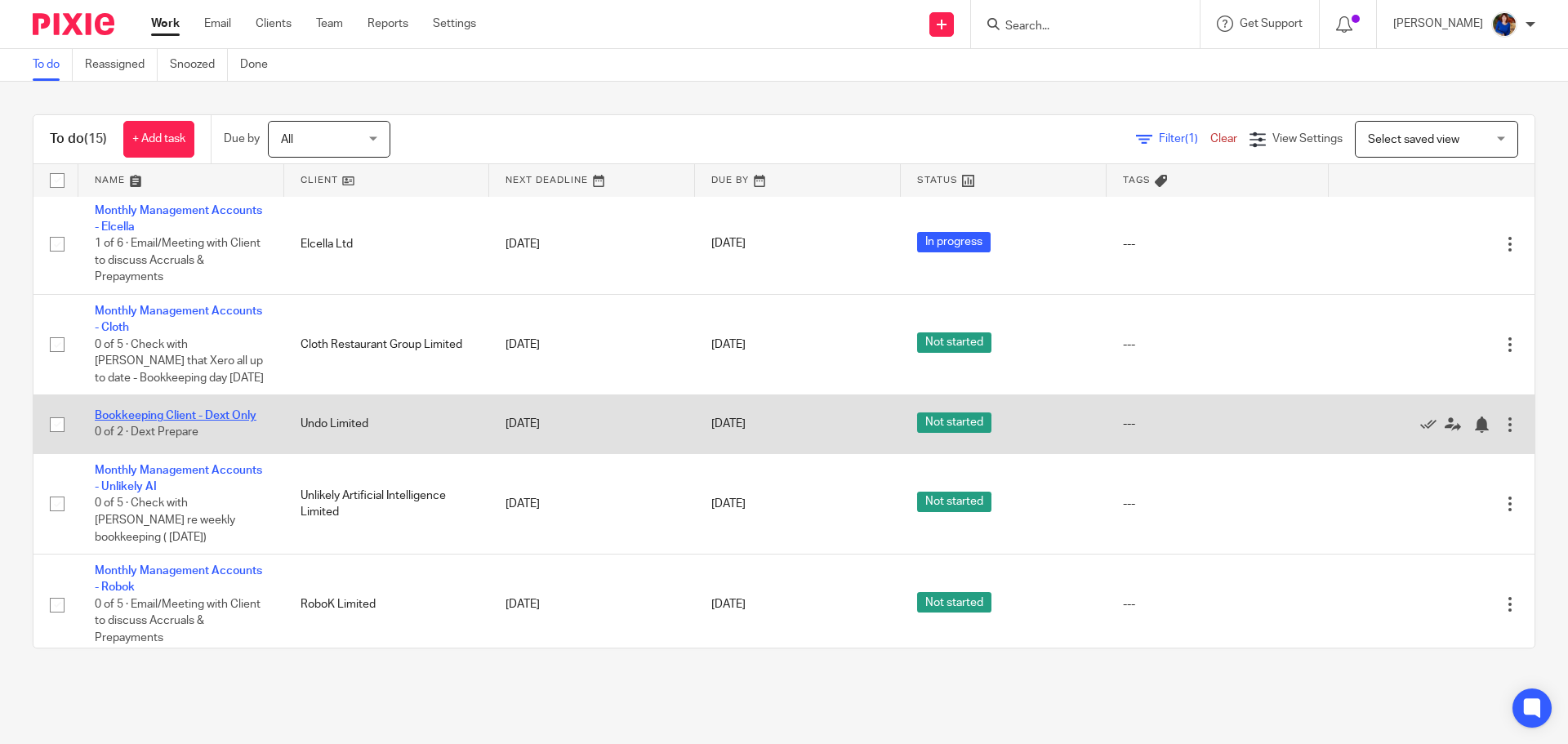
click at [222, 410] on link "Bookkeeping Client - Dext Only" at bounding box center [175, 416] width 162 height 12
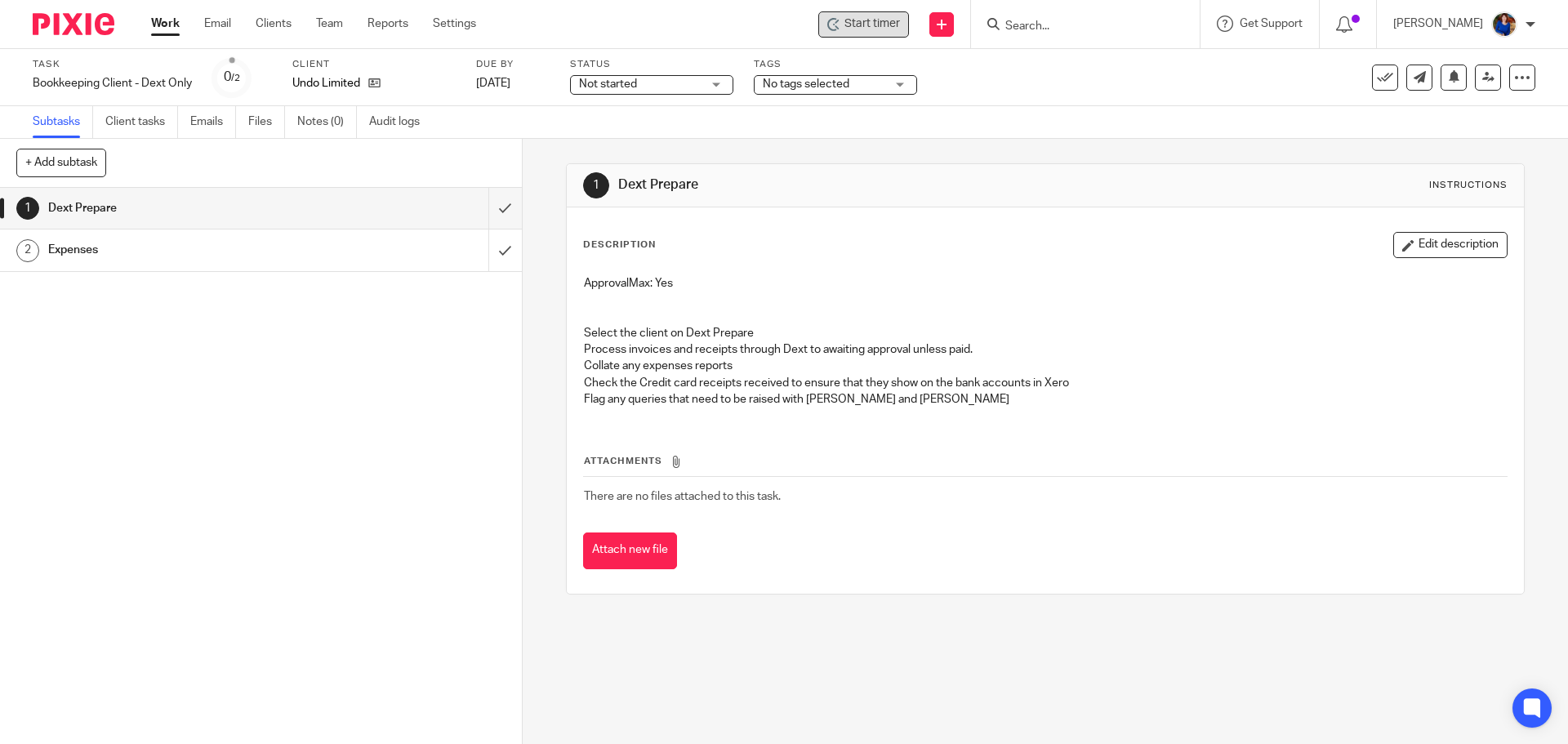
click at [877, 15] on div "Start timer" at bounding box center [863, 24] width 91 height 26
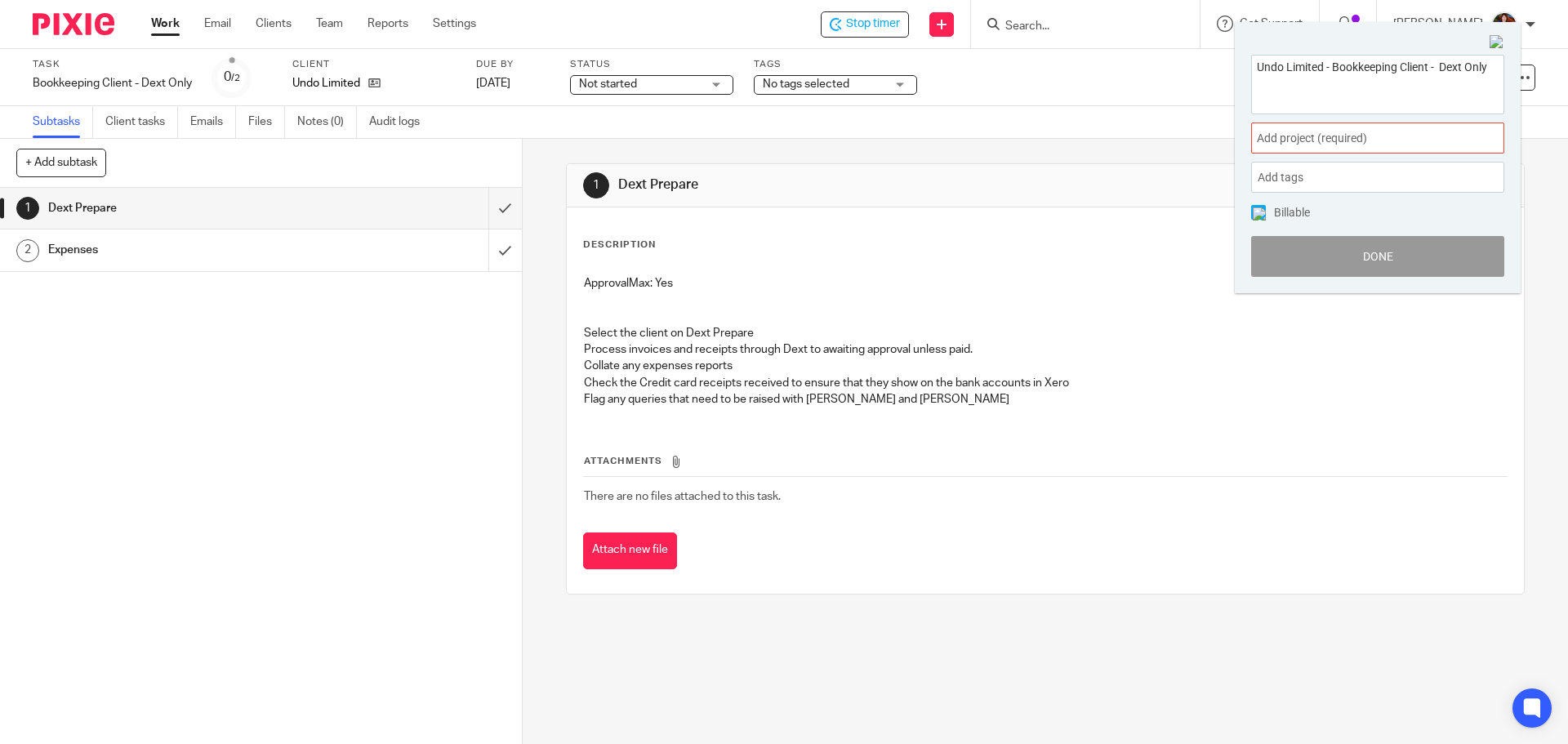
click at [1341, 137] on span "Add project (required) :" at bounding box center [1360, 138] width 206 height 17
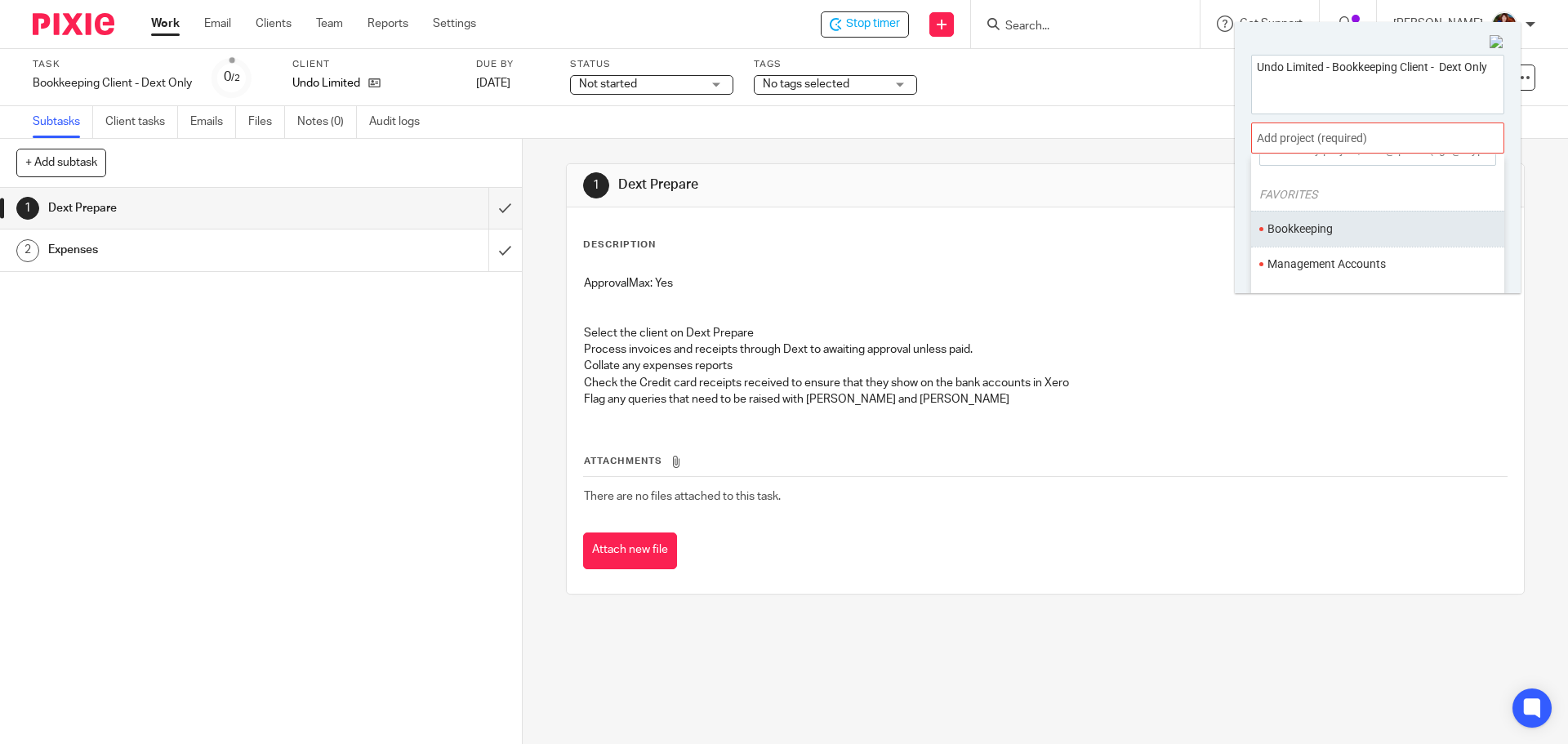
scroll to position [81, 0]
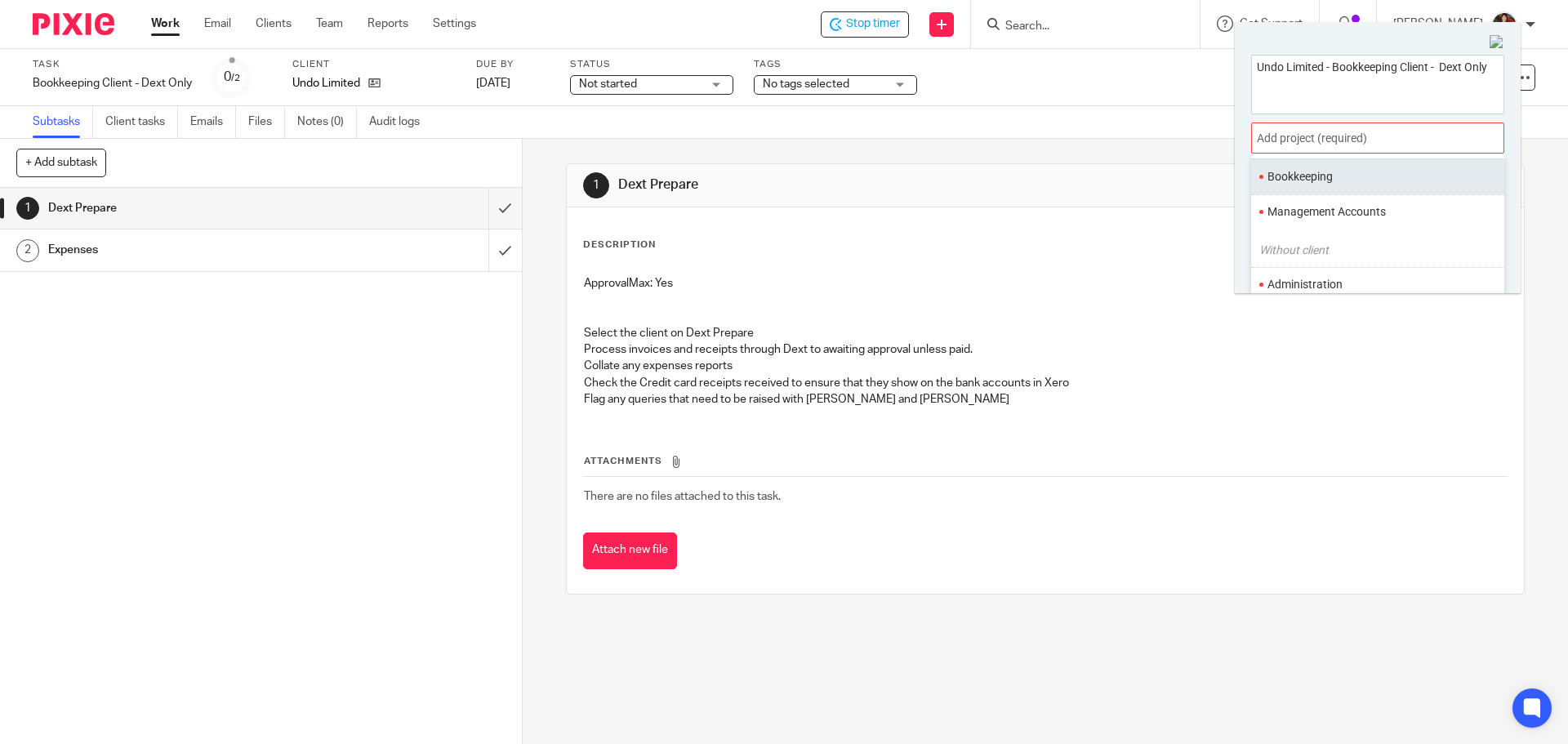
drag, startPoint x: 1340, startPoint y: 175, endPoint x: 1279, endPoint y: 185, distance: 61.8
click at [1339, 174] on li "Bookkeeping" at bounding box center [1374, 177] width 213 height 17
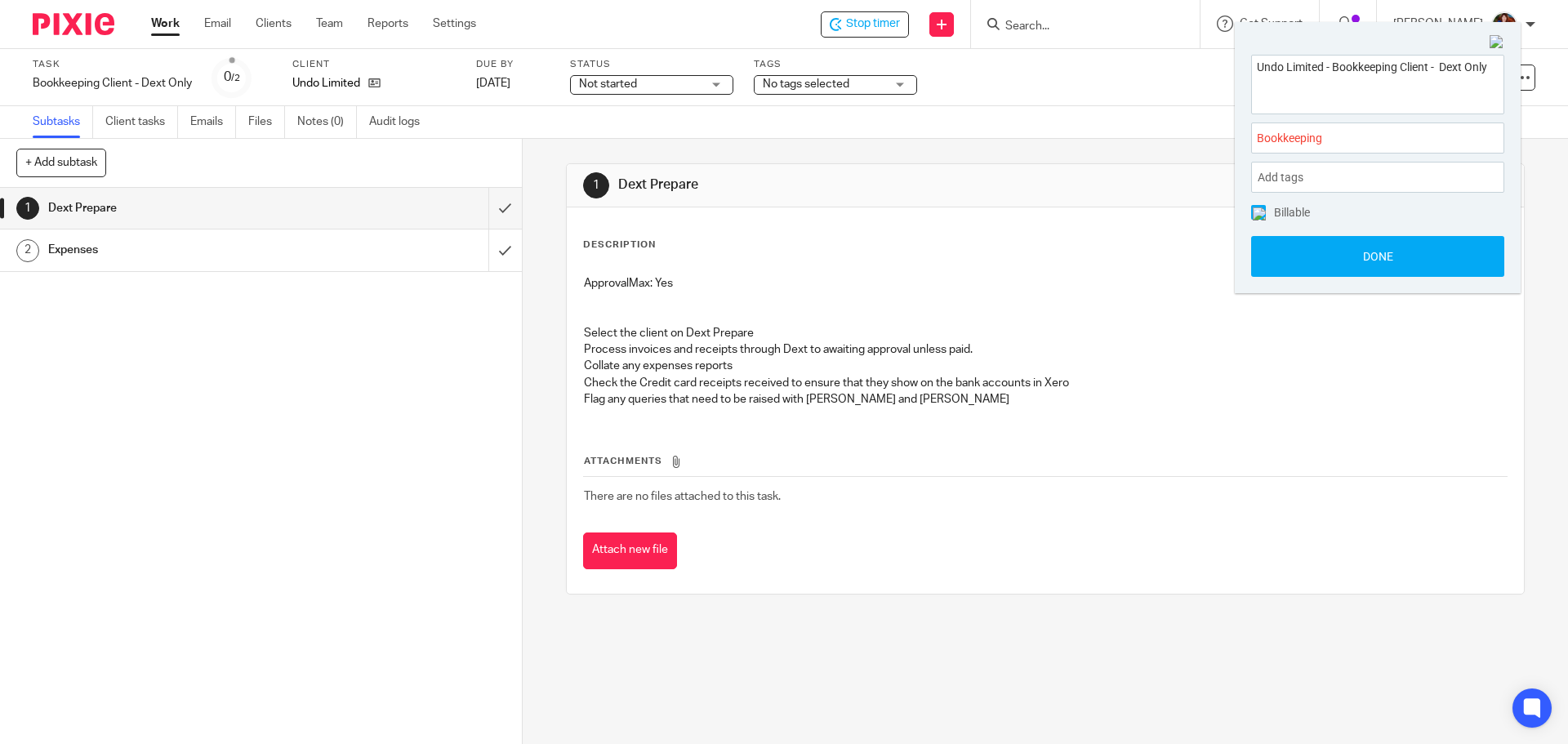
click at [1255, 216] on span at bounding box center [1259, 213] width 15 height 15
click at [1292, 266] on button "Done" at bounding box center [1378, 256] width 253 height 41
